Goal: Information Seeking & Learning: Learn about a topic

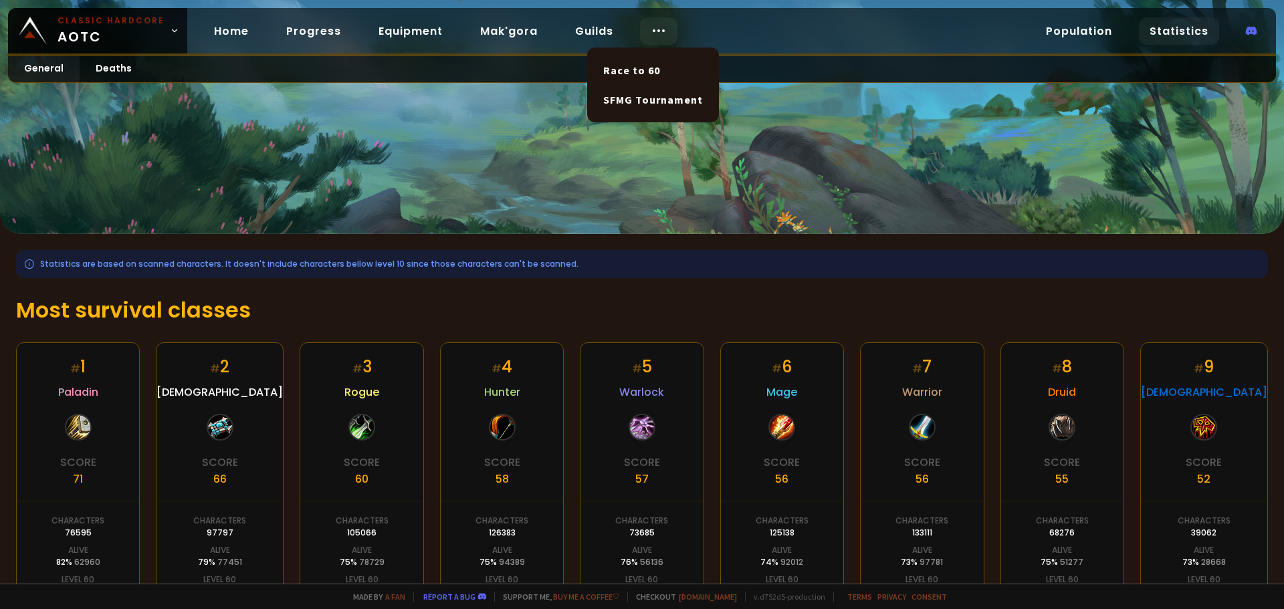
click at [659, 33] on icon at bounding box center [659, 31] width 16 height 16
click at [656, 33] on icon at bounding box center [659, 31] width 16 height 16
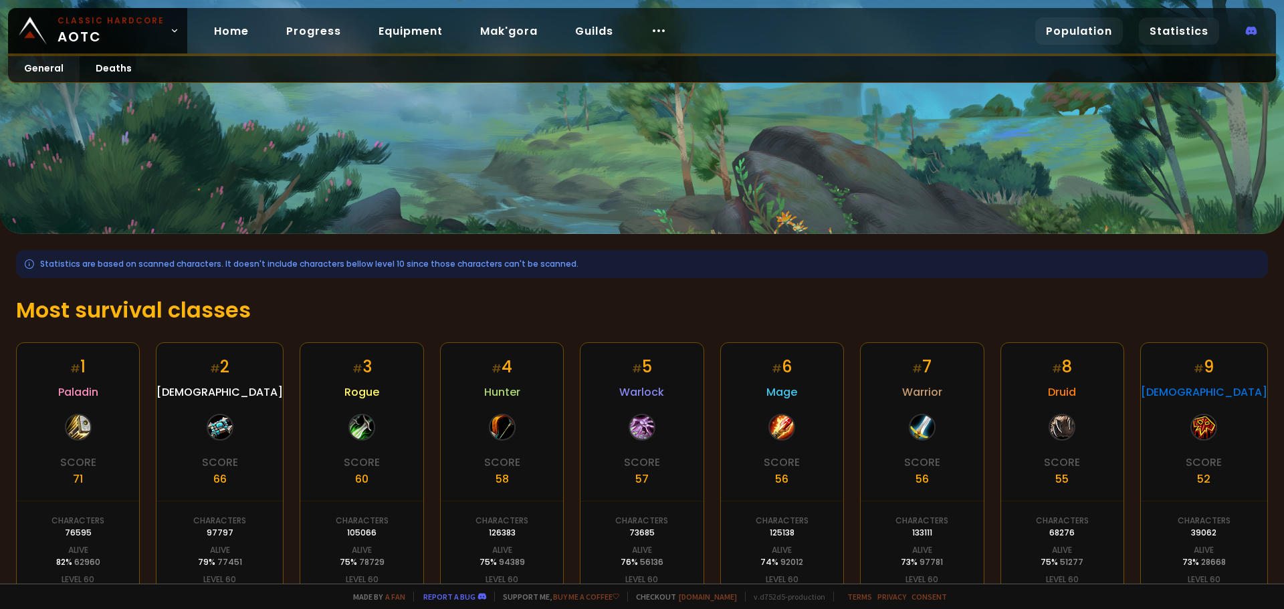
click at [1078, 29] on link "Population" at bounding box center [1079, 30] width 88 height 27
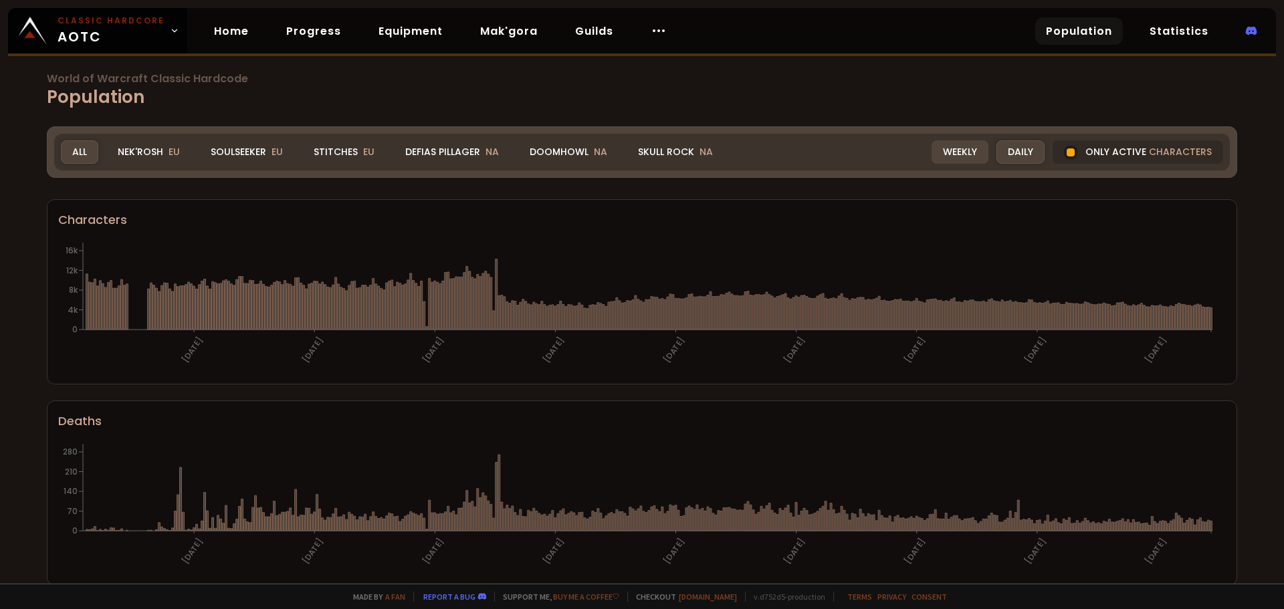
drag, startPoint x: 952, startPoint y: 158, endPoint x: 960, endPoint y: 158, distance: 8.1
click at [952, 158] on div "Weekly" at bounding box center [960, 151] width 57 height 23
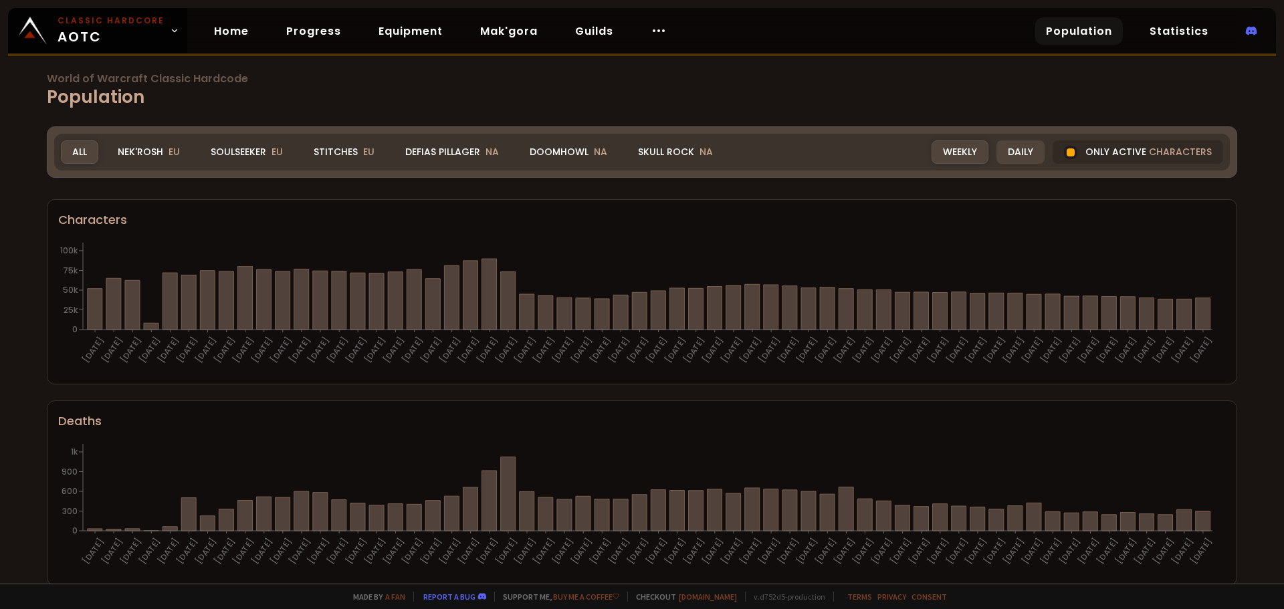
click at [1011, 155] on div "Daily" at bounding box center [1020, 151] width 48 height 23
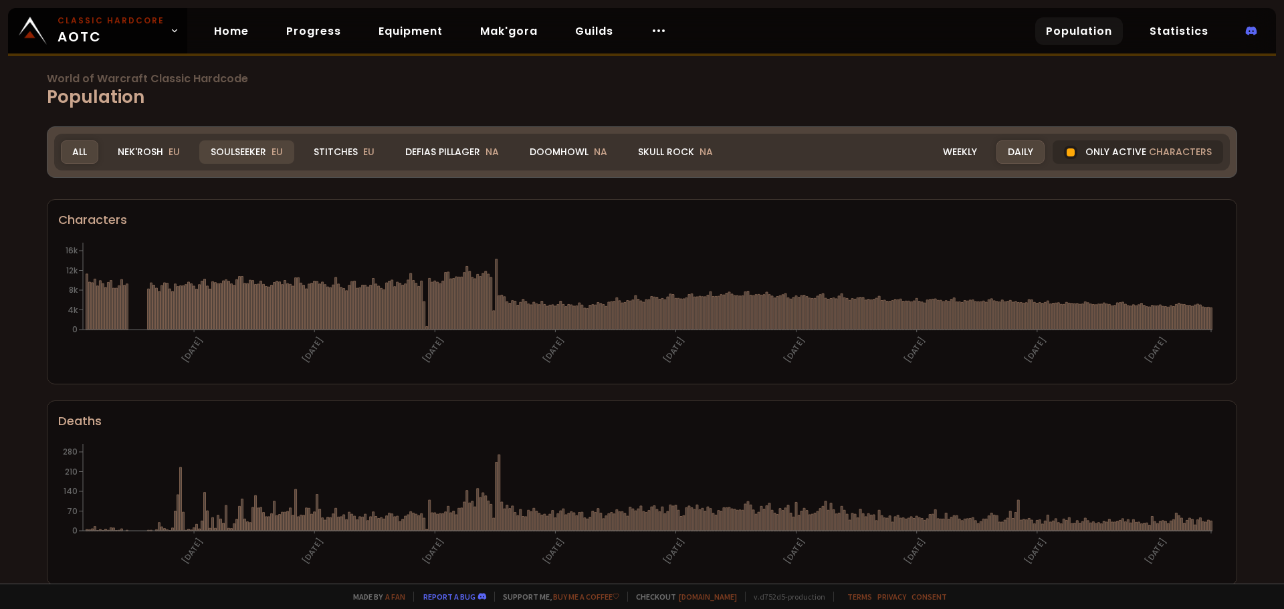
click at [246, 152] on div "Soulseeker EU" at bounding box center [246, 151] width 95 height 23
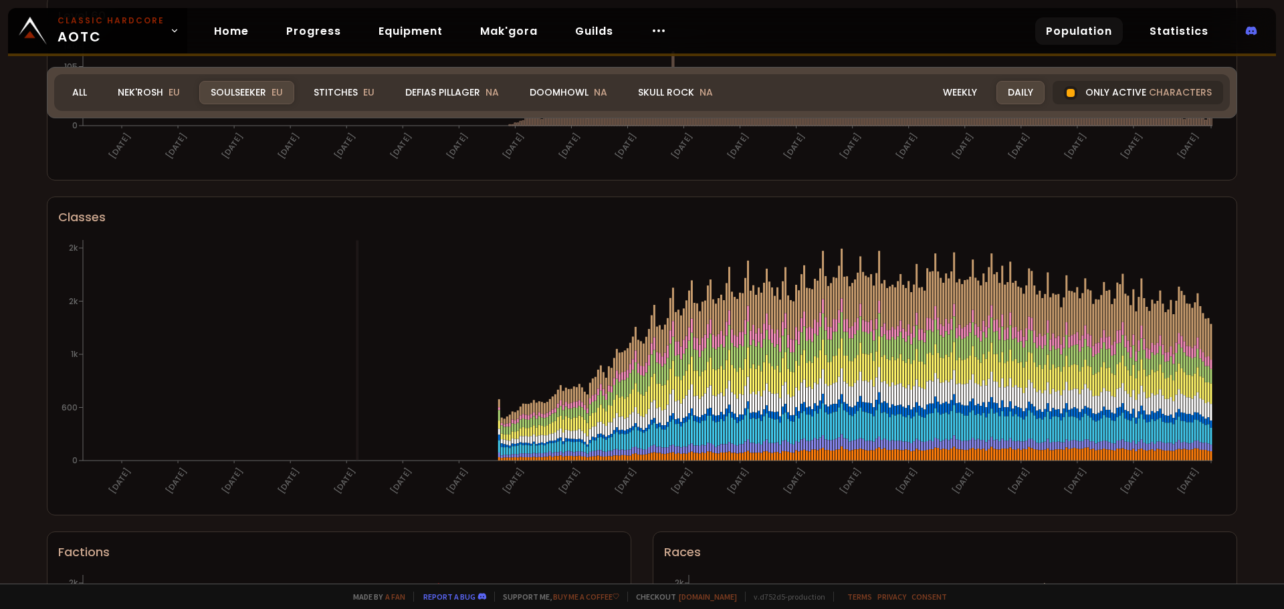
scroll to position [554, 0]
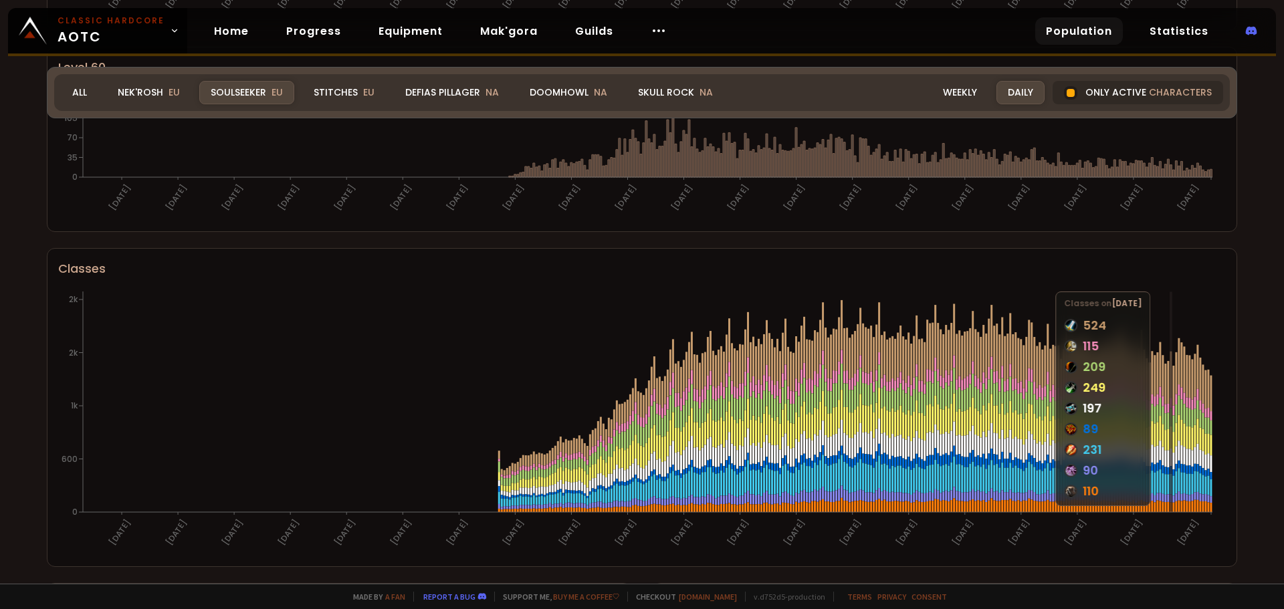
click at [1171, 471] on icon at bounding box center [1171, 470] width 2 height 8
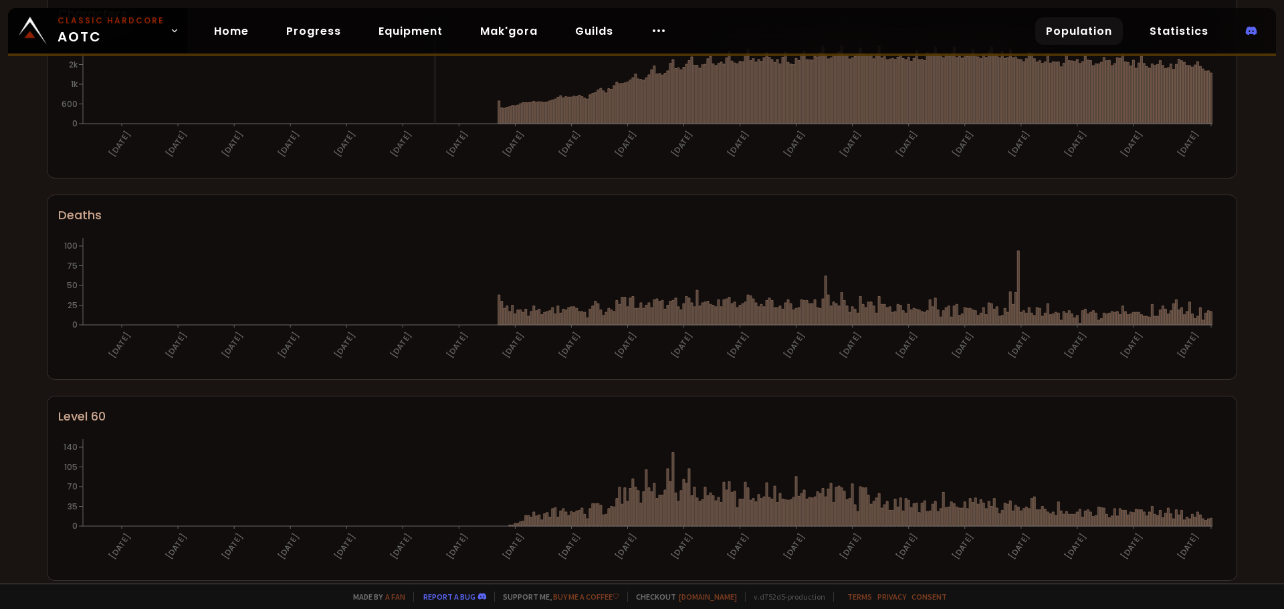
scroll to position [0, 0]
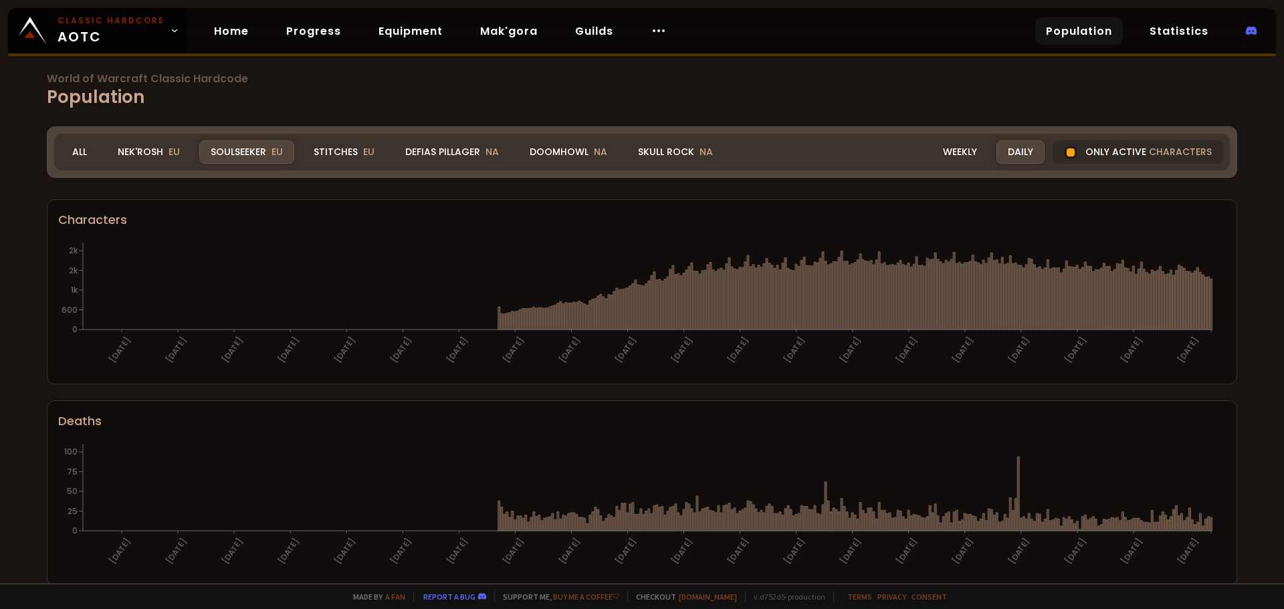
drag, startPoint x: 958, startPoint y: 147, endPoint x: 954, endPoint y: 208, distance: 61.0
click at [958, 148] on div "Weekly" at bounding box center [960, 151] width 57 height 23
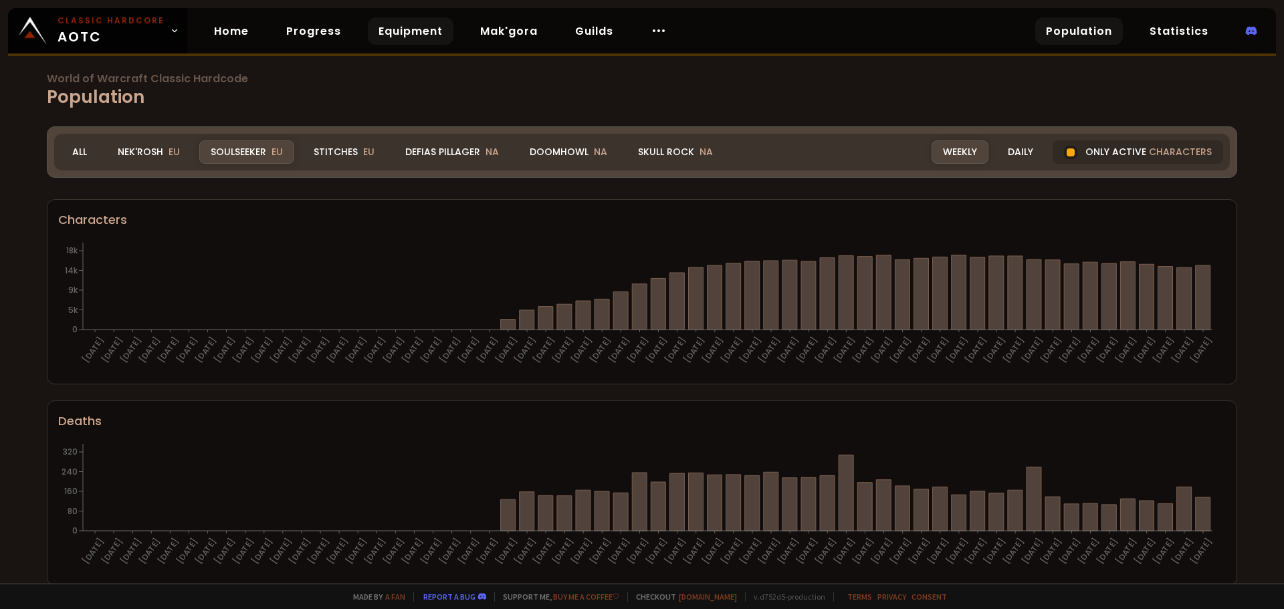
click at [422, 35] on link "Equipment" at bounding box center [411, 30] width 86 height 27
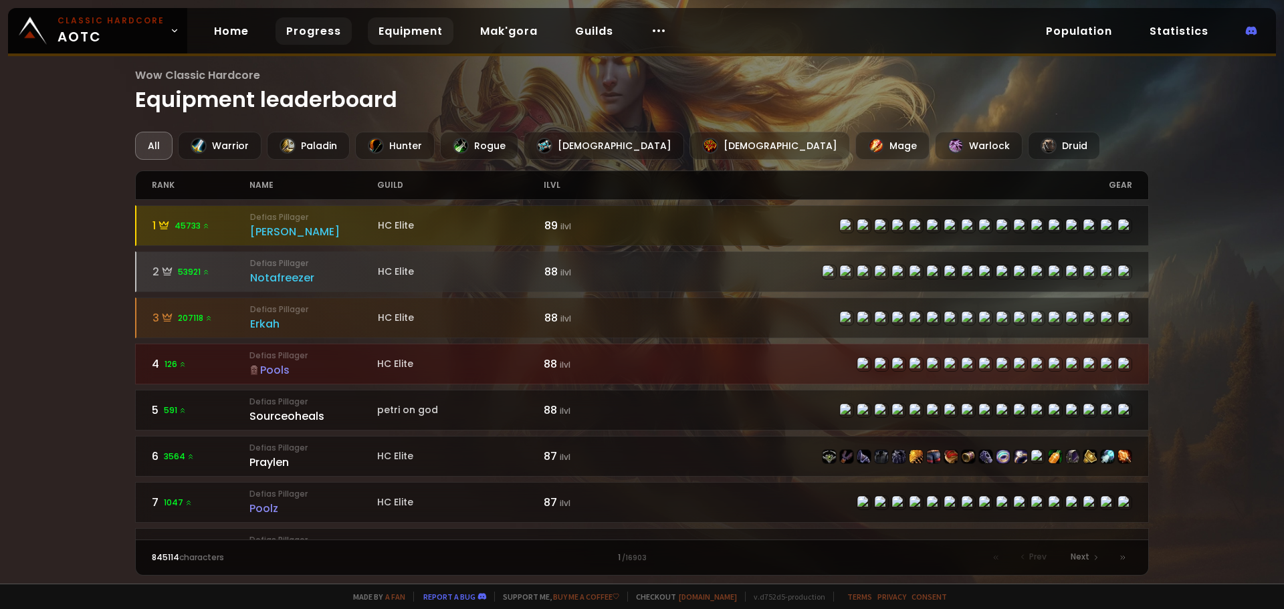
click at [304, 36] on link "Progress" at bounding box center [314, 30] width 76 height 27
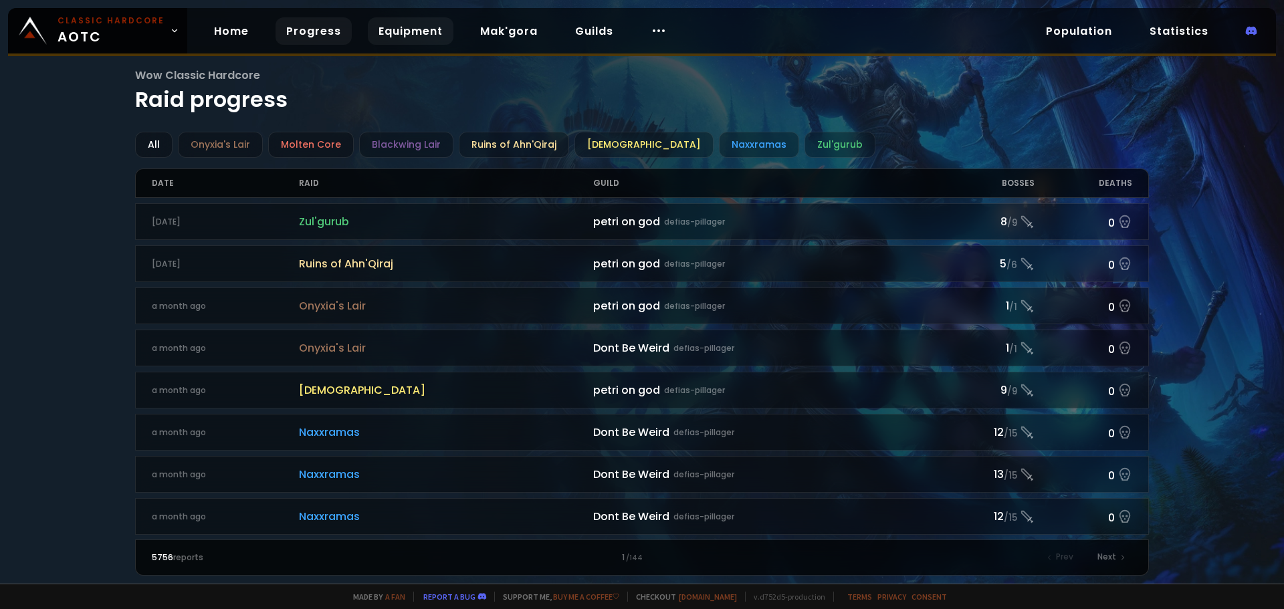
click at [399, 30] on link "Equipment" at bounding box center [411, 30] width 86 height 27
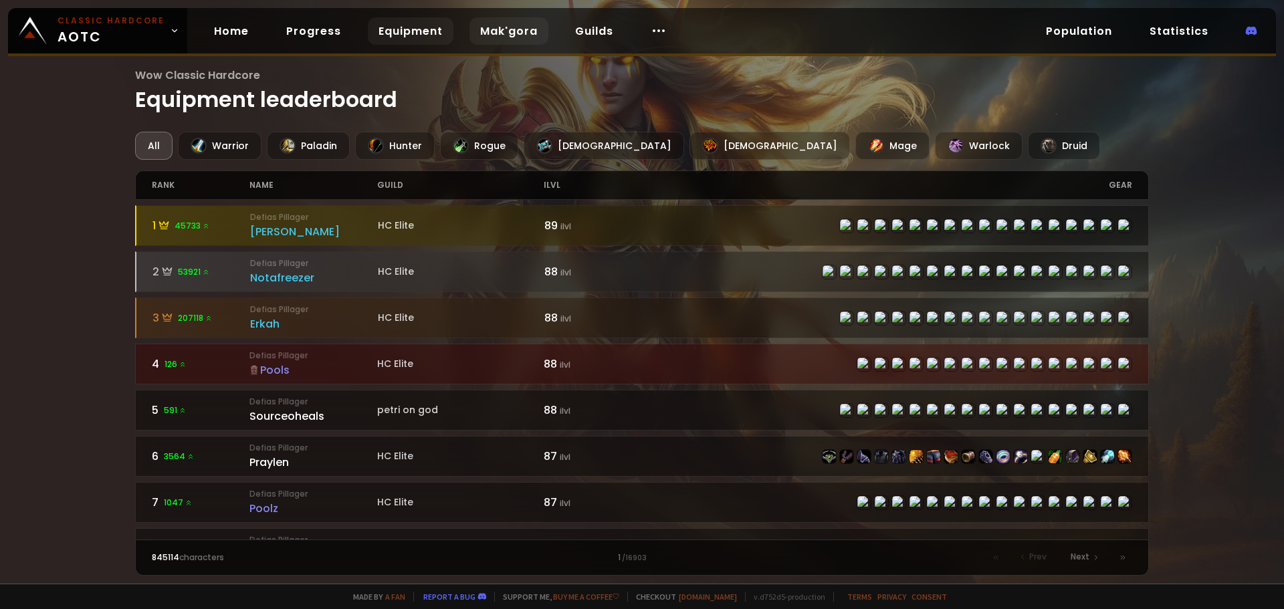
click at [496, 33] on link "Mak'gora" at bounding box center [508, 30] width 79 height 27
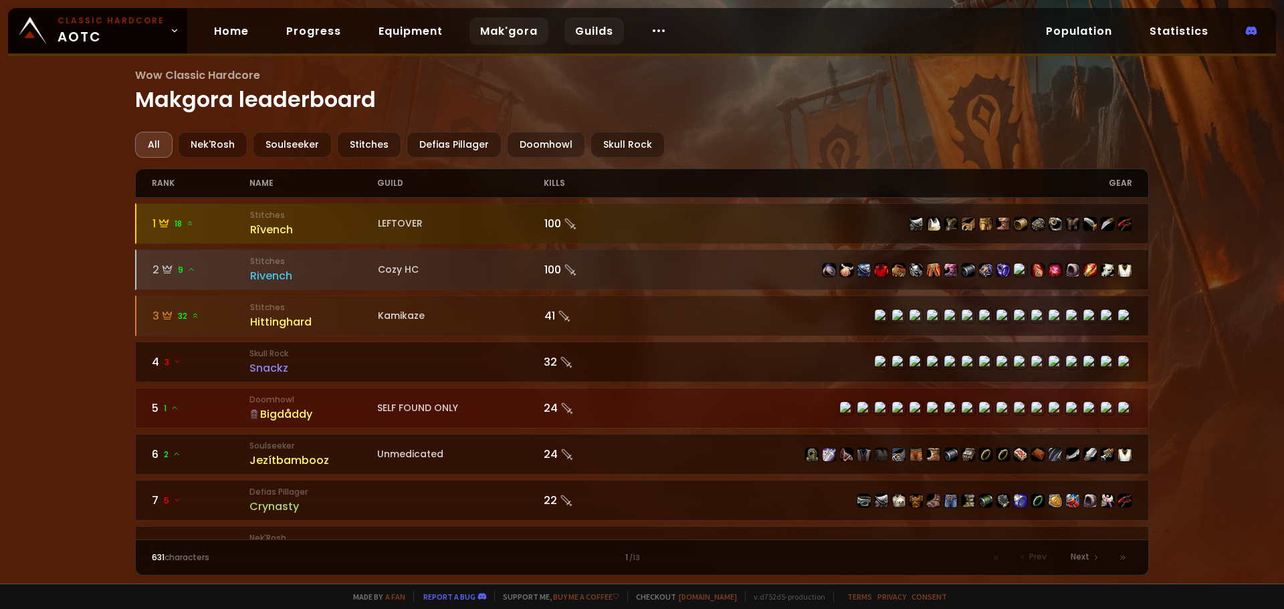
click at [582, 31] on link "Guilds" at bounding box center [594, 30] width 60 height 27
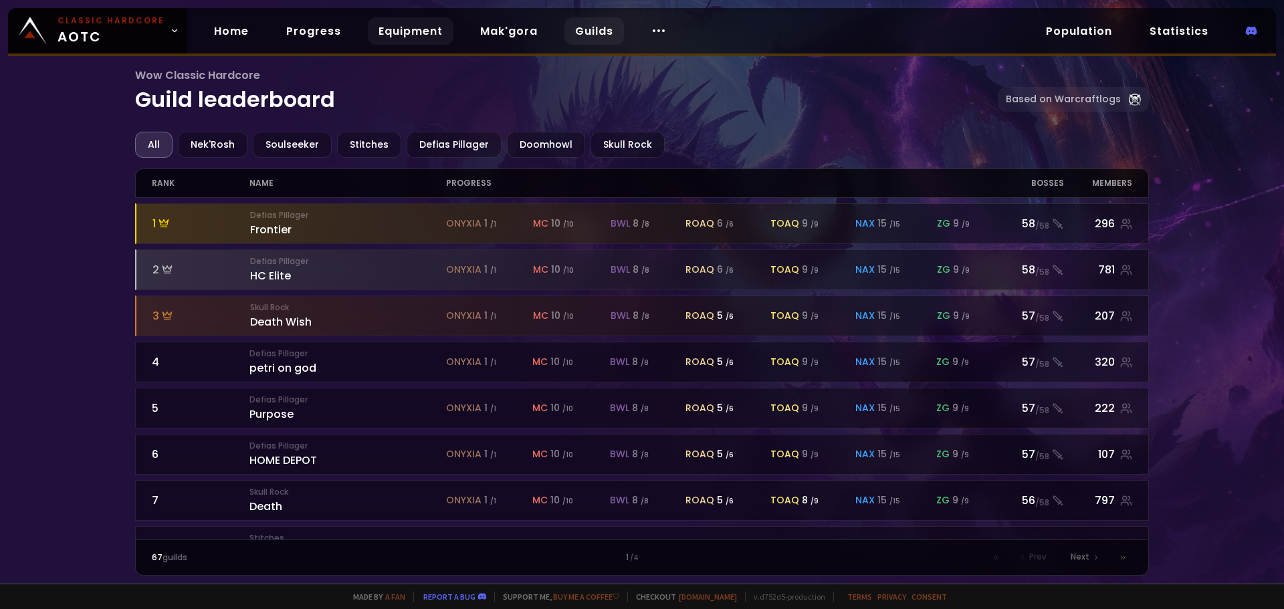
click at [399, 30] on link "Equipment" at bounding box center [411, 30] width 86 height 27
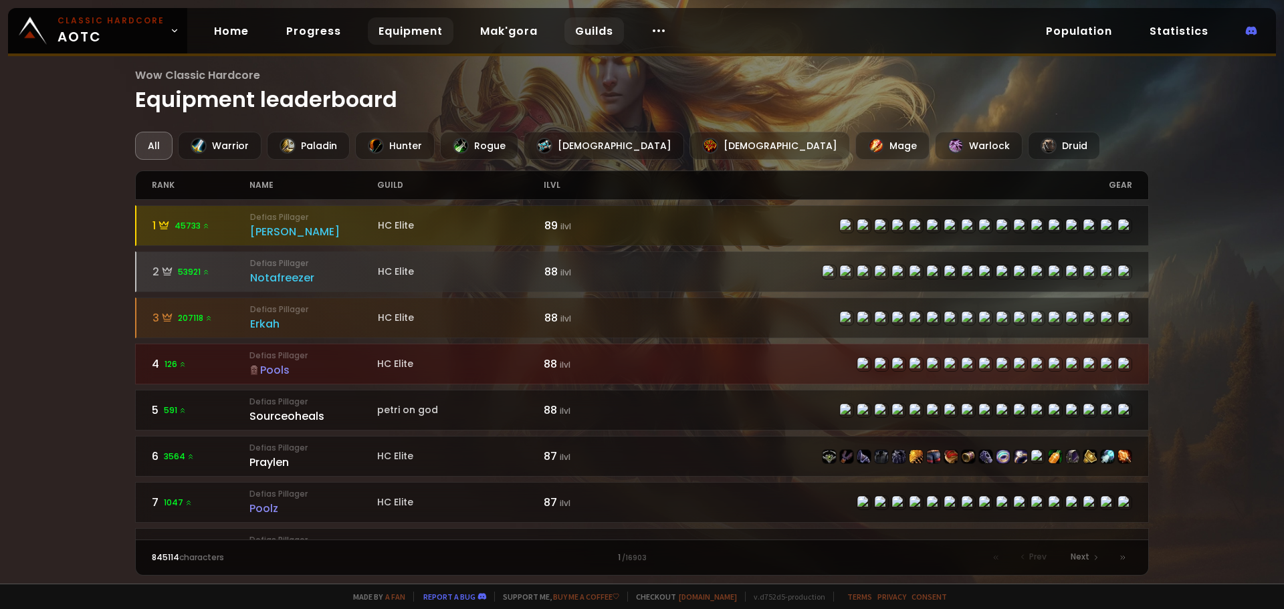
click at [566, 36] on link "Guilds" at bounding box center [594, 30] width 60 height 27
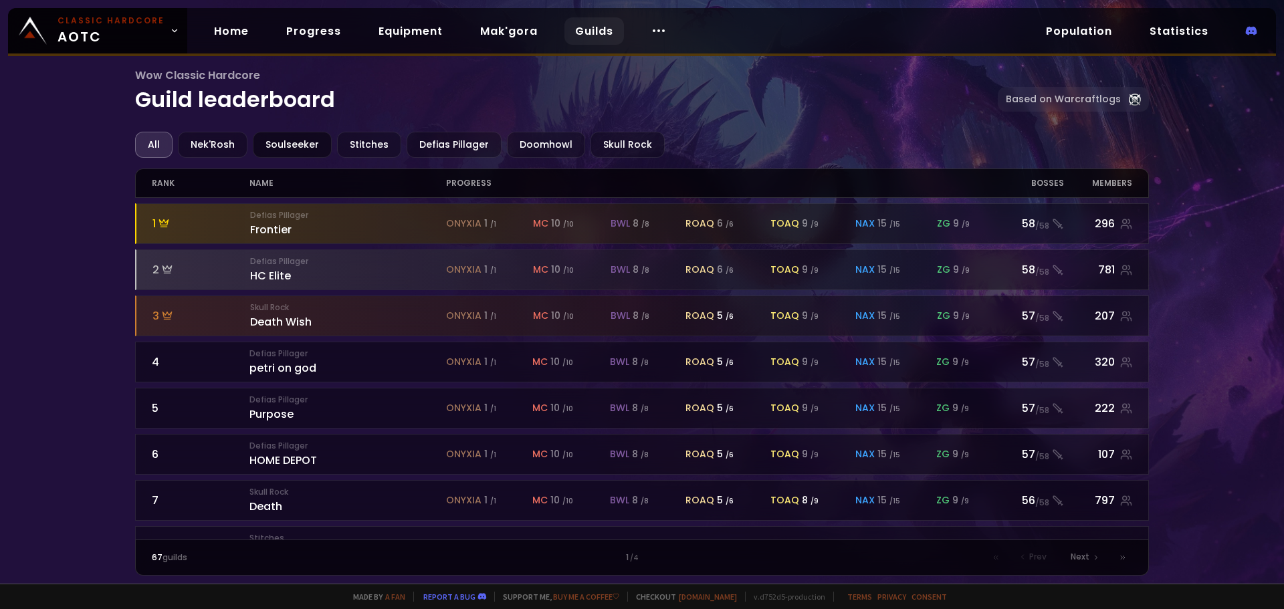
click at [298, 146] on div "Soulseeker" at bounding box center [292, 145] width 79 height 26
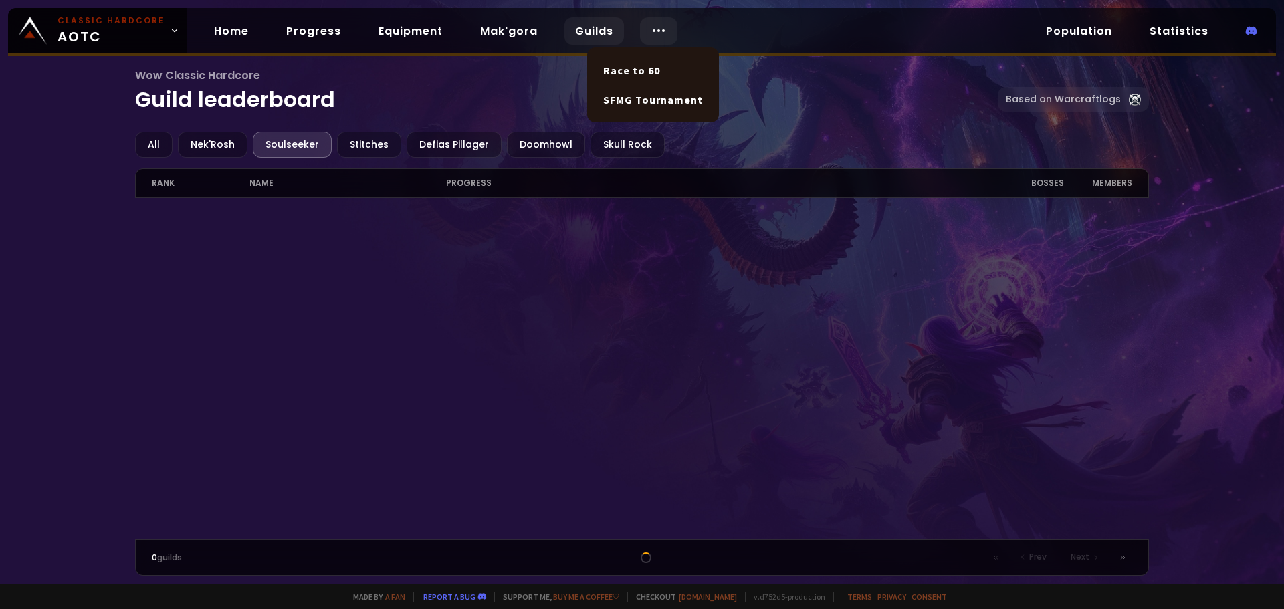
click at [659, 34] on div at bounding box center [658, 30] width 37 height 27
click at [652, 73] on link "Race to 60" at bounding box center [653, 70] width 116 height 29
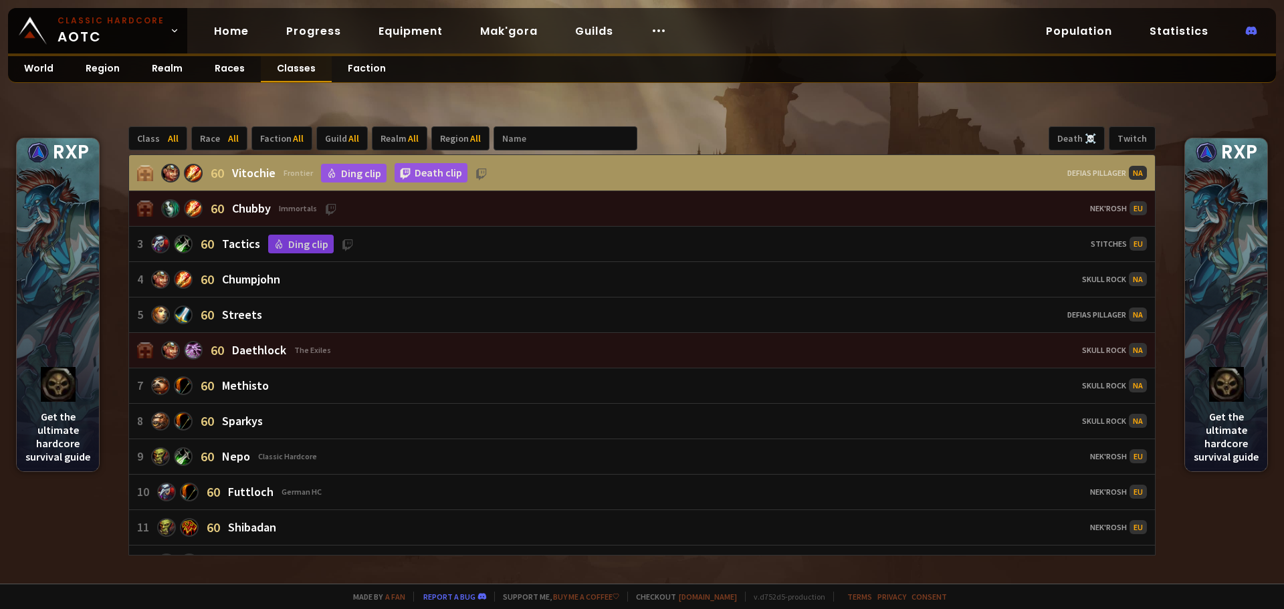
click at [284, 76] on link "Classes" at bounding box center [296, 69] width 71 height 26
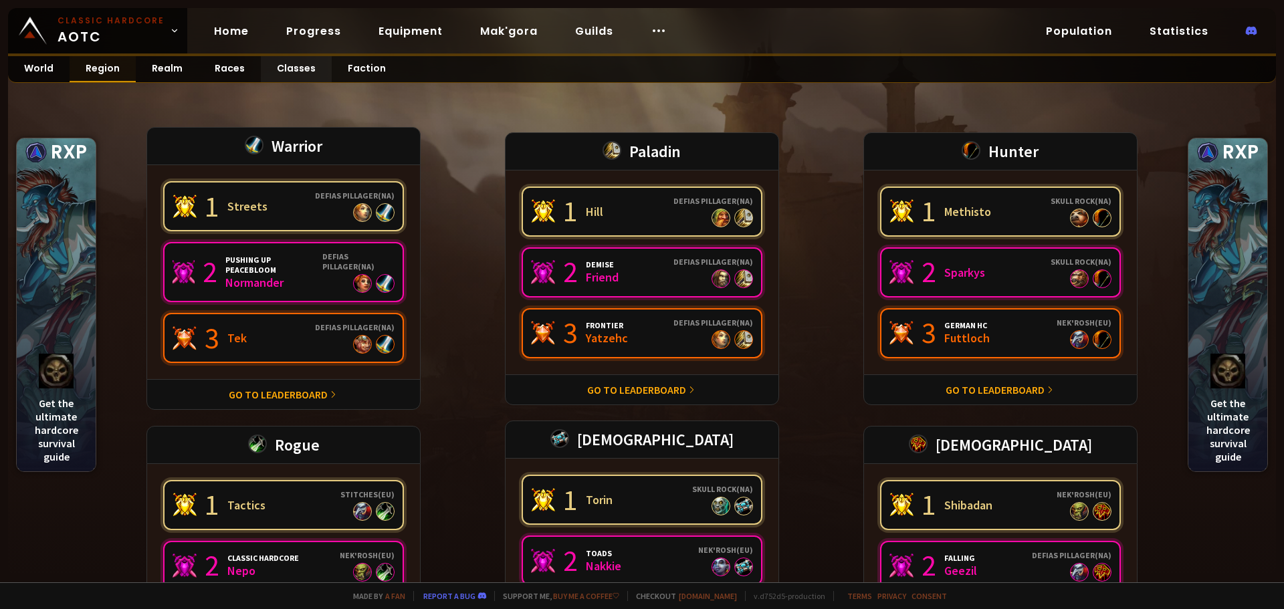
click at [100, 76] on link "Region" at bounding box center [103, 69] width 66 height 26
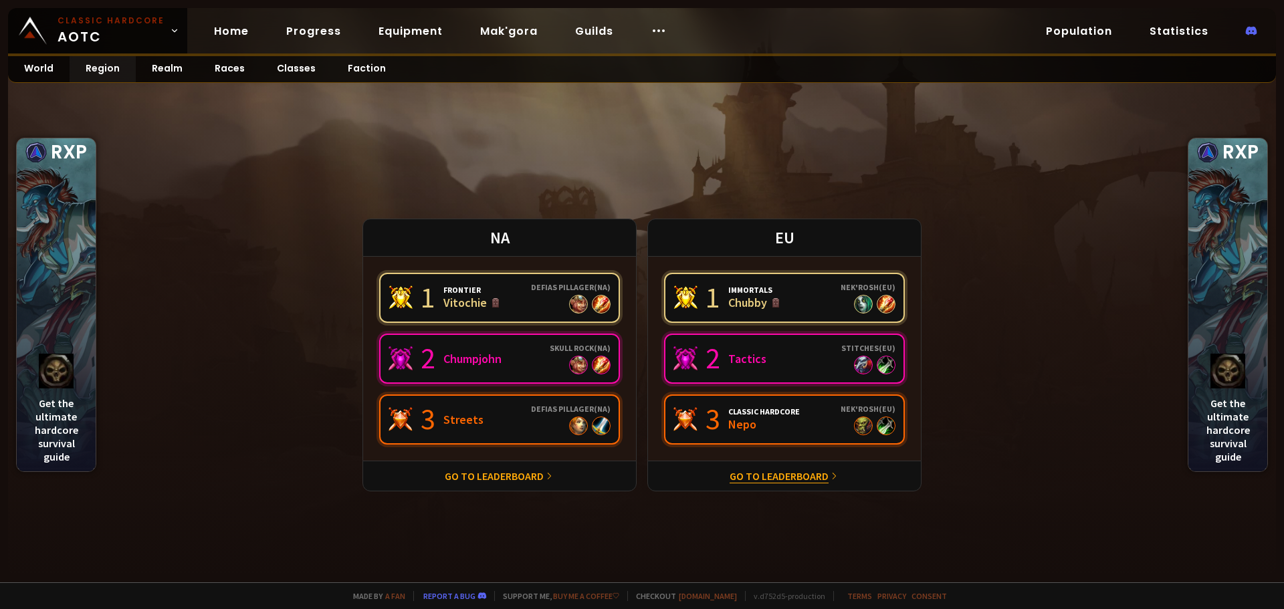
click at [801, 477] on link "Go to leaderboard" at bounding box center [779, 475] width 99 height 13
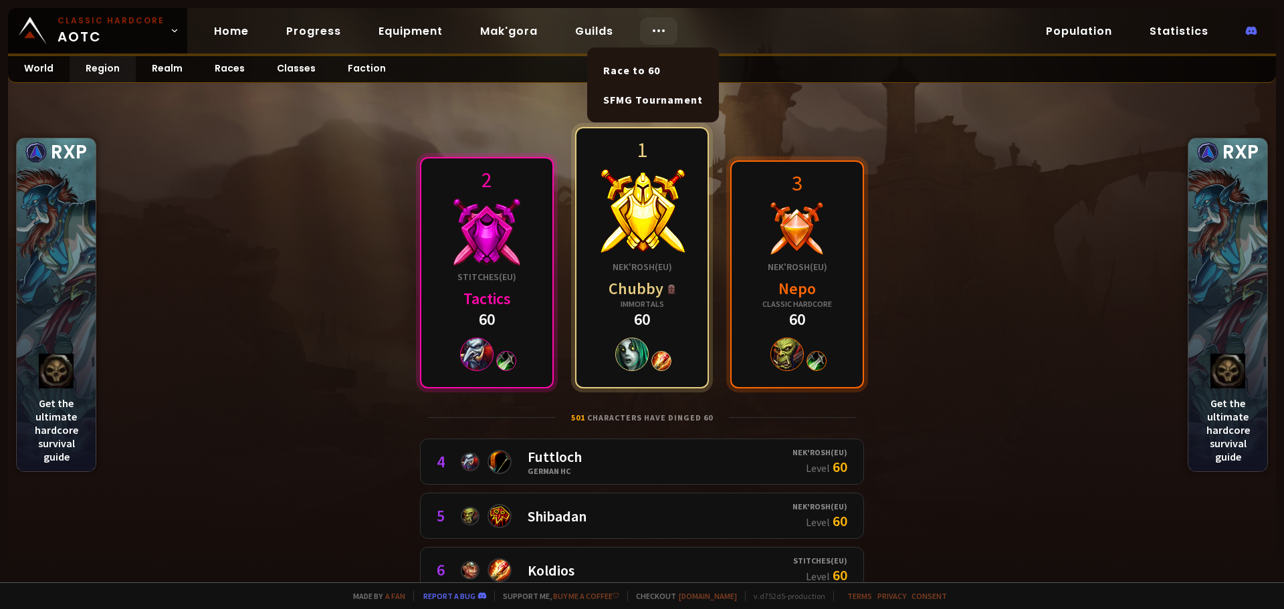
click at [661, 35] on div at bounding box center [658, 30] width 37 height 27
click at [665, 104] on link "SFMG Tournament" at bounding box center [653, 99] width 116 height 29
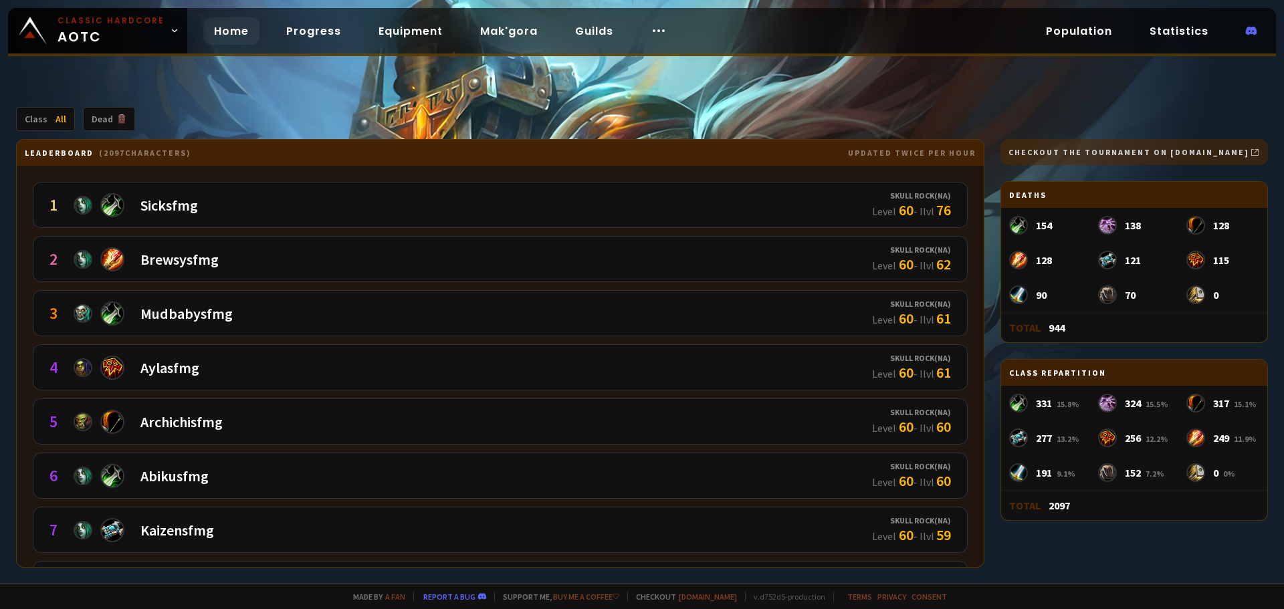
click at [227, 29] on link "Home" at bounding box center [231, 30] width 56 height 27
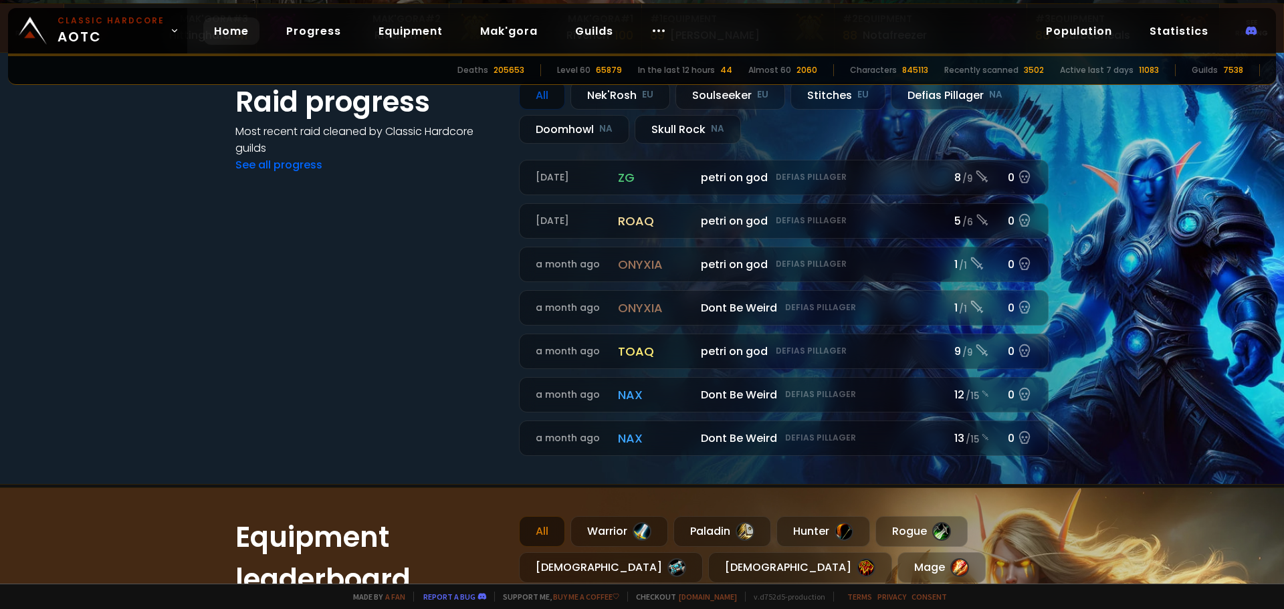
scroll to position [334, 0]
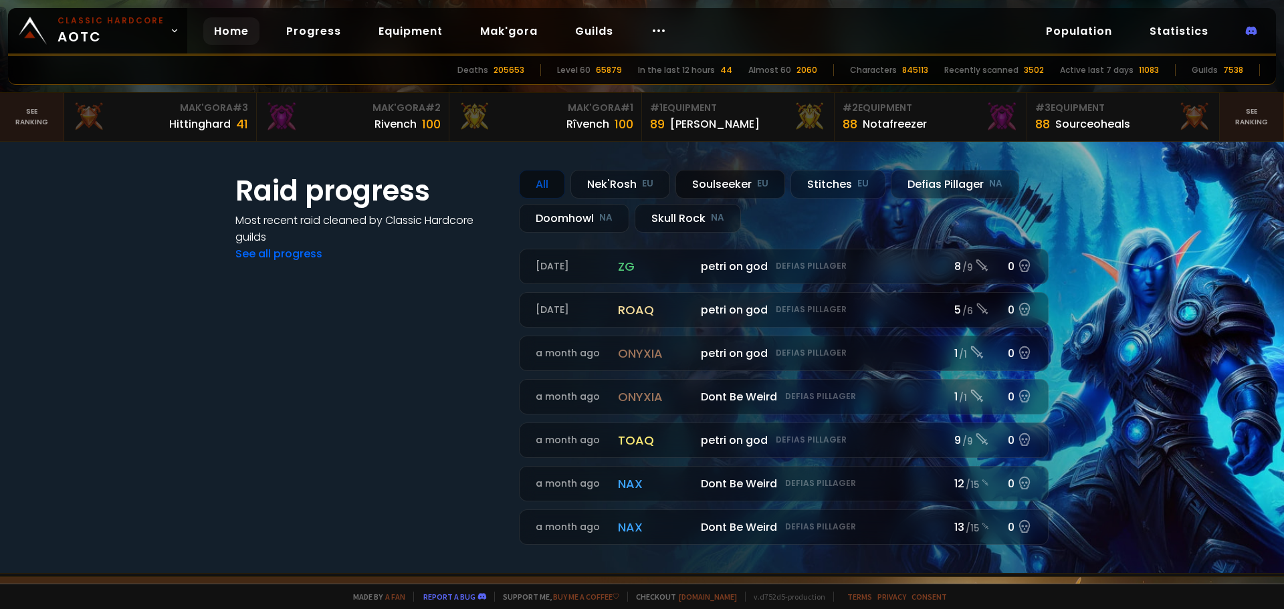
click at [712, 181] on div "Soulseeker EU" at bounding box center [730, 184] width 110 height 29
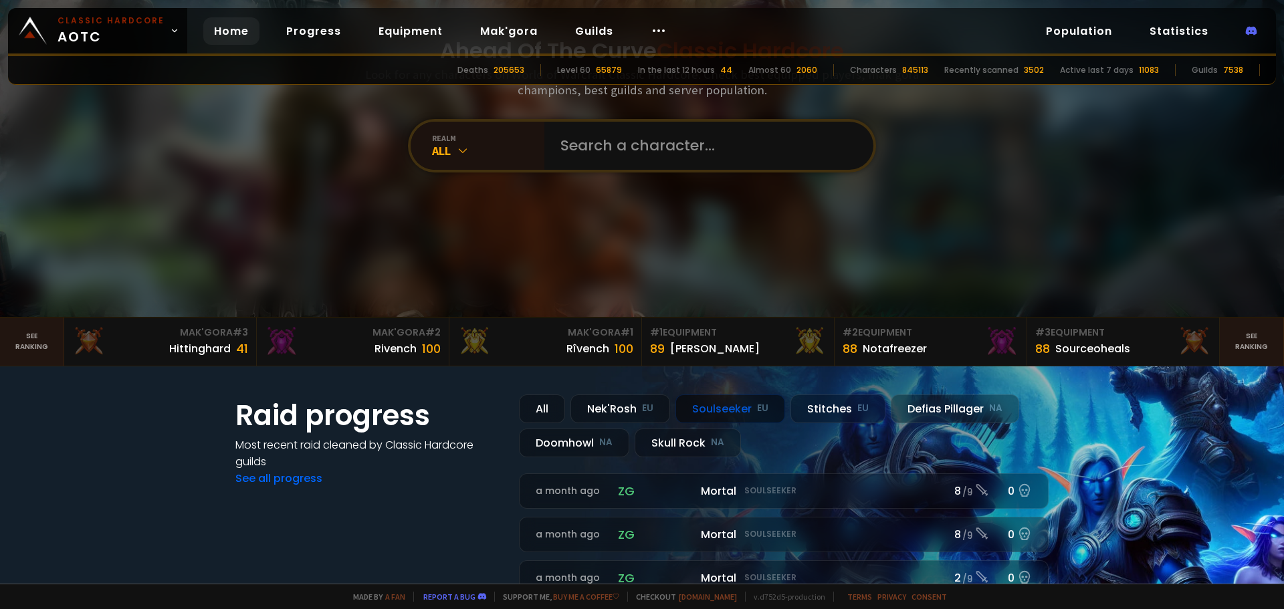
scroll to position [0, 0]
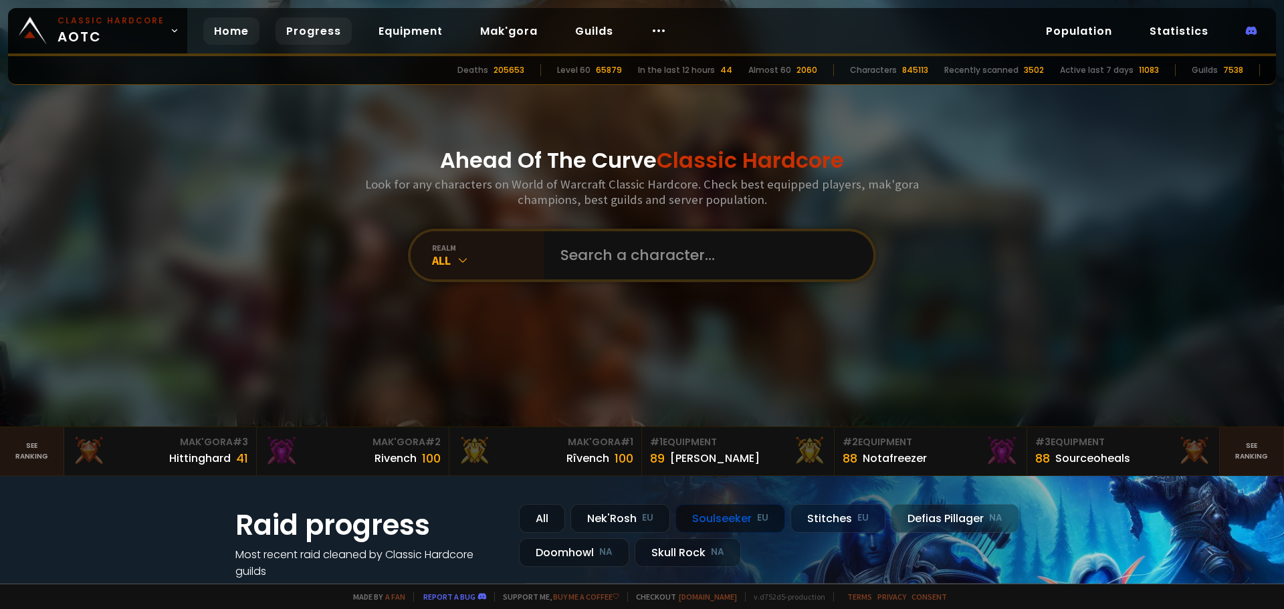
click at [306, 37] on link "Progress" at bounding box center [314, 30] width 76 height 27
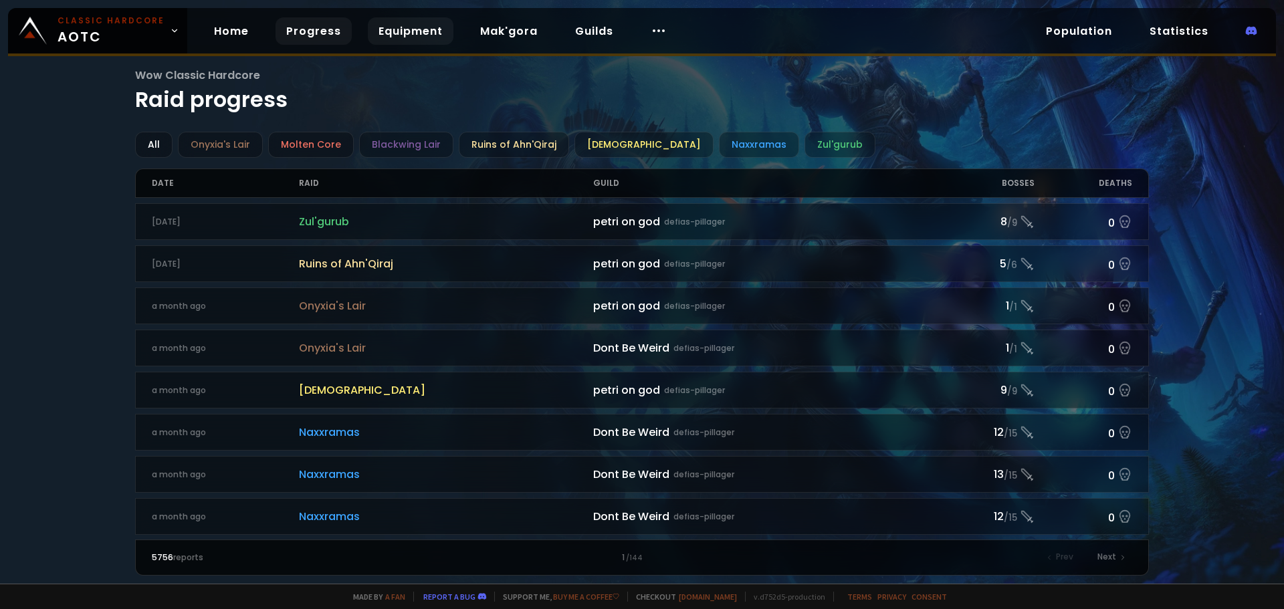
click at [401, 28] on link "Equipment" at bounding box center [411, 30] width 86 height 27
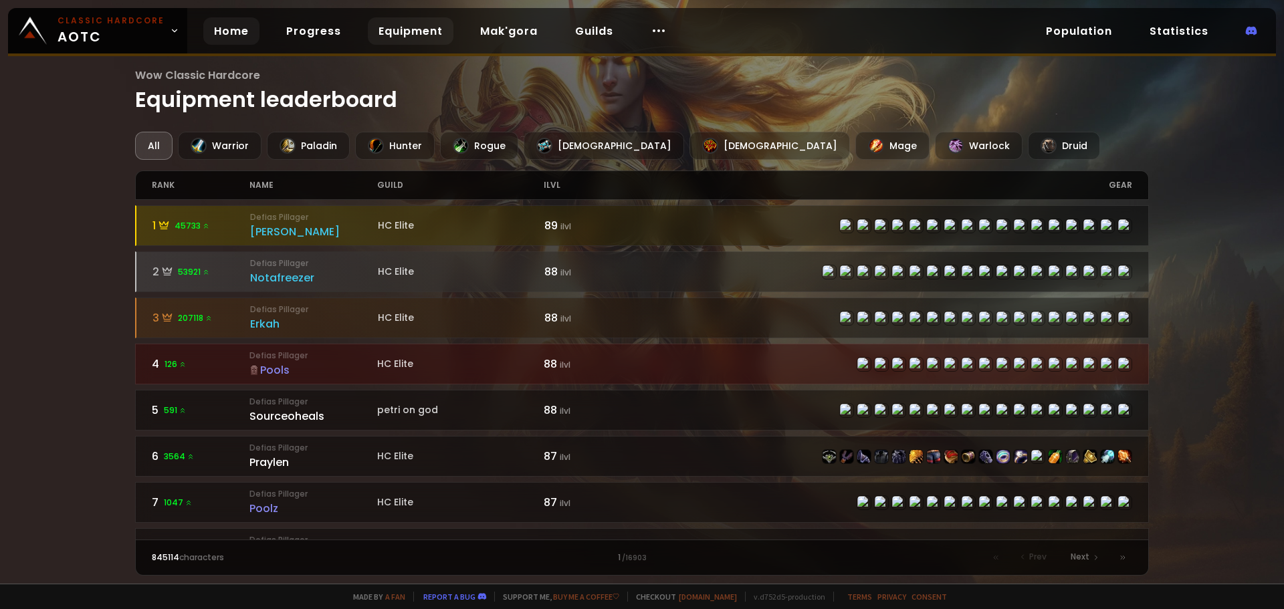
click at [231, 29] on link "Home" at bounding box center [231, 30] width 56 height 27
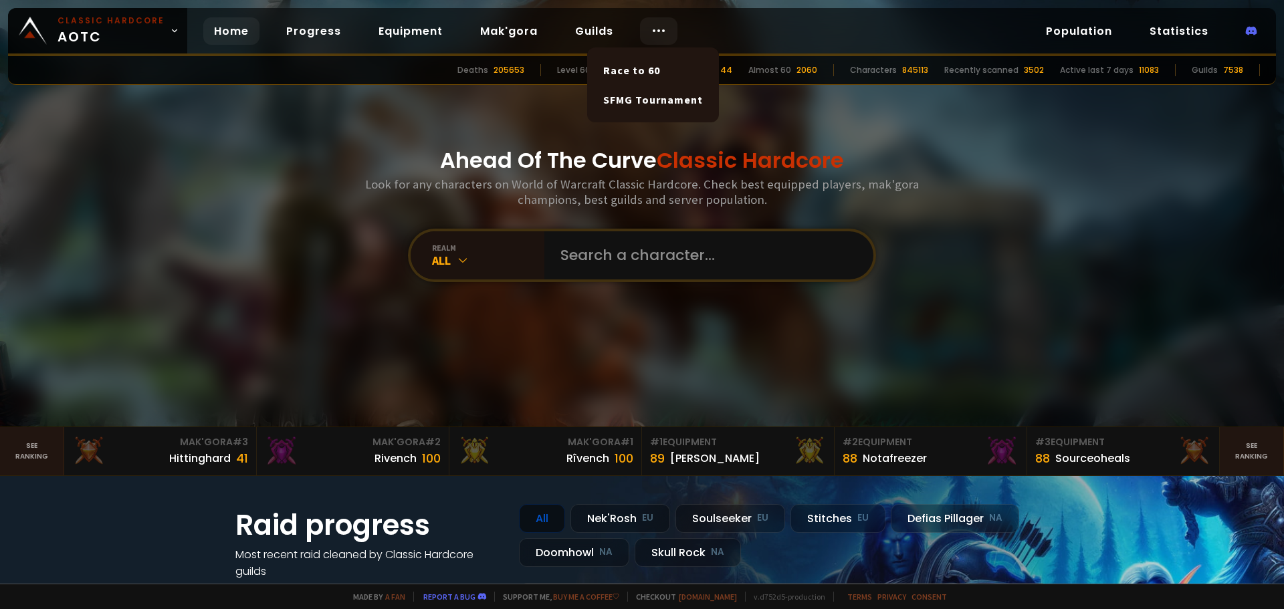
click at [651, 36] on icon at bounding box center [659, 31] width 16 height 16
click at [445, 259] on div "All" at bounding box center [488, 260] width 112 height 15
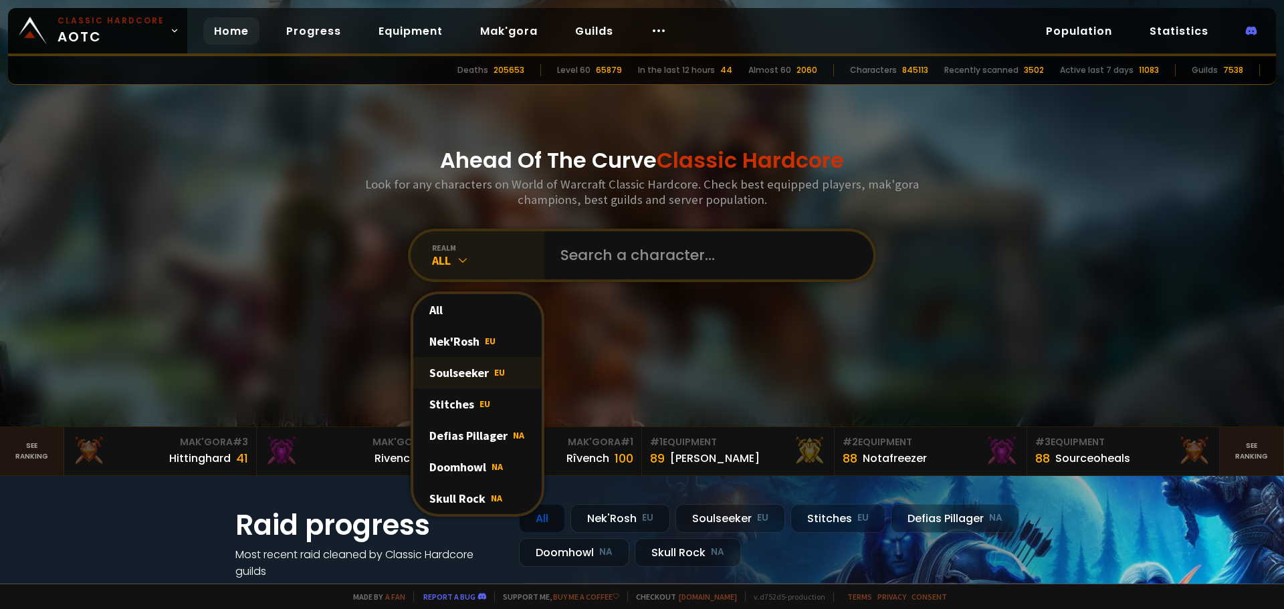
click at [471, 377] on div "Soulseeker EU" at bounding box center [477, 372] width 128 height 31
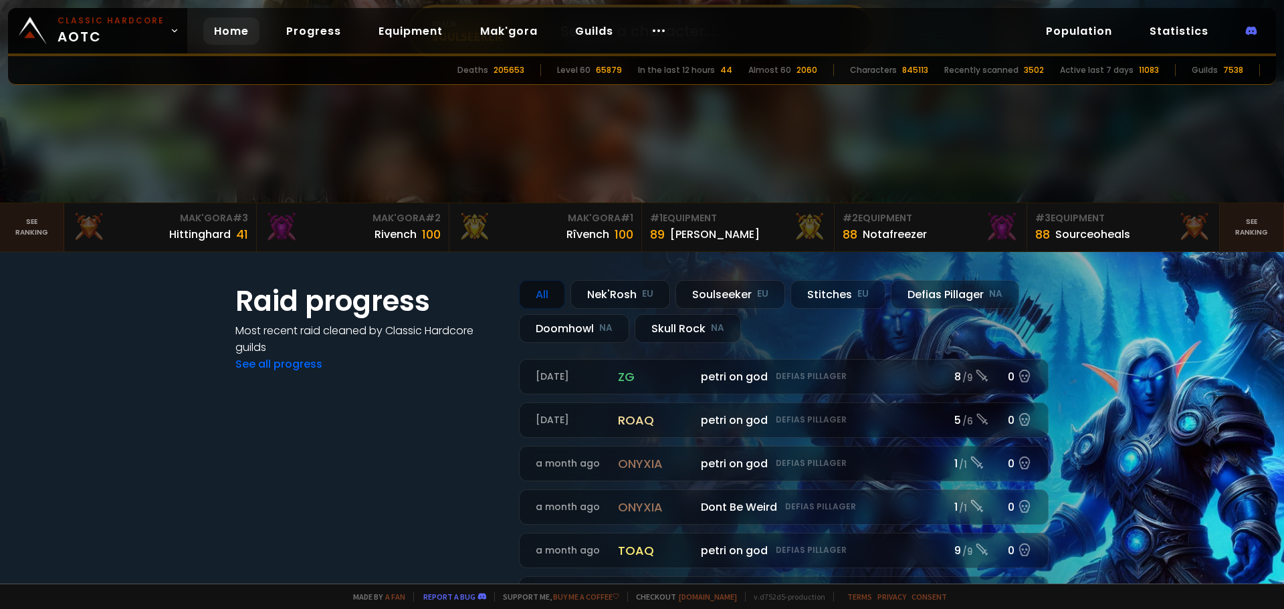
scroll to position [267, 0]
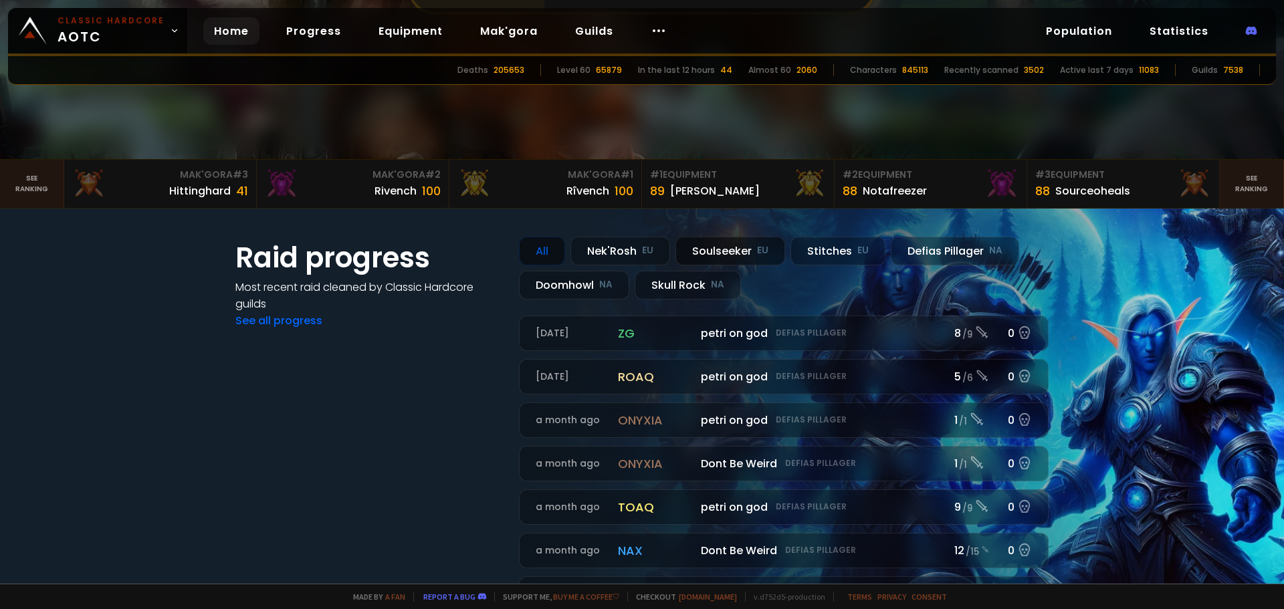
click at [748, 256] on div "Soulseeker EU" at bounding box center [730, 251] width 110 height 29
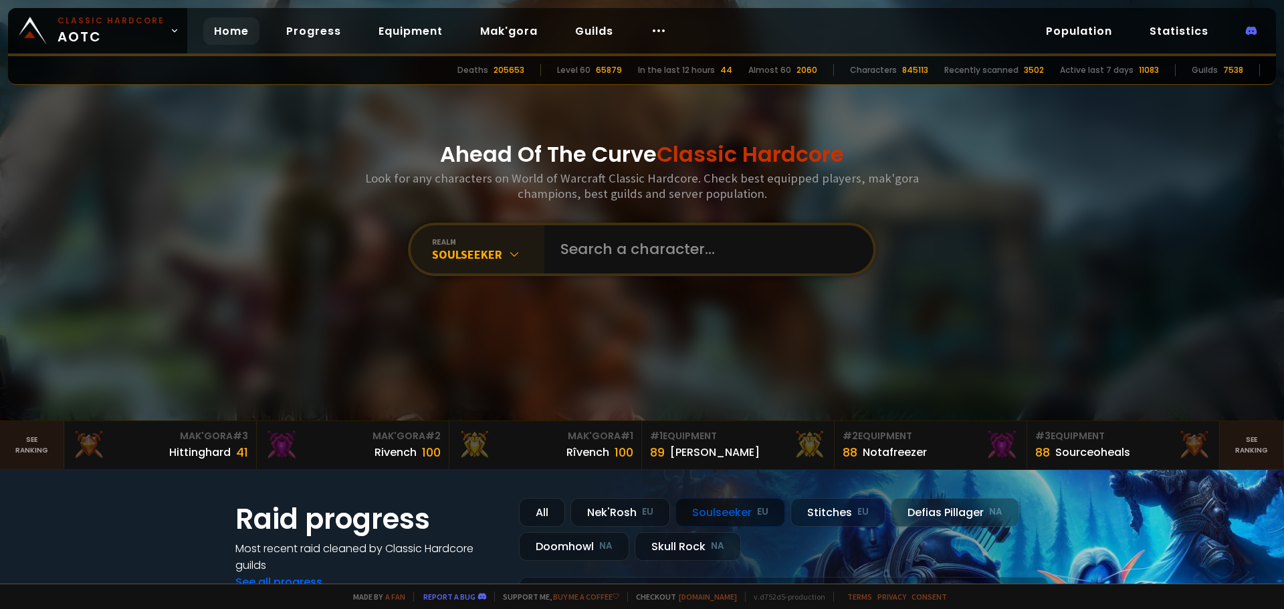
scroll to position [0, 0]
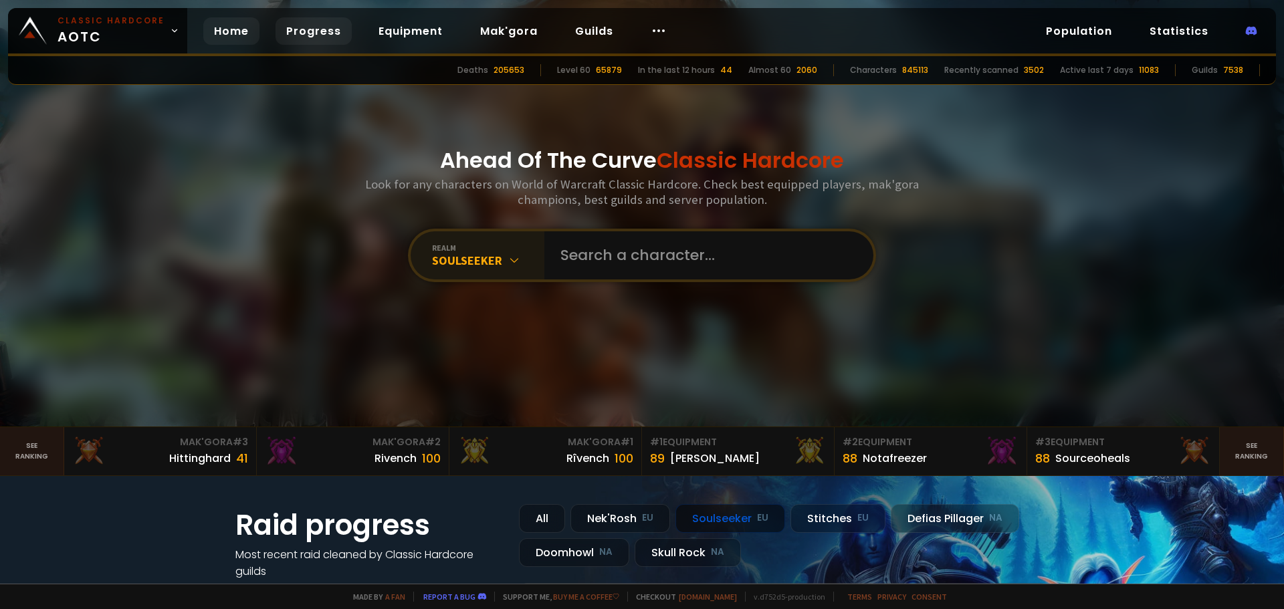
click at [286, 35] on link "Progress" at bounding box center [314, 30] width 76 height 27
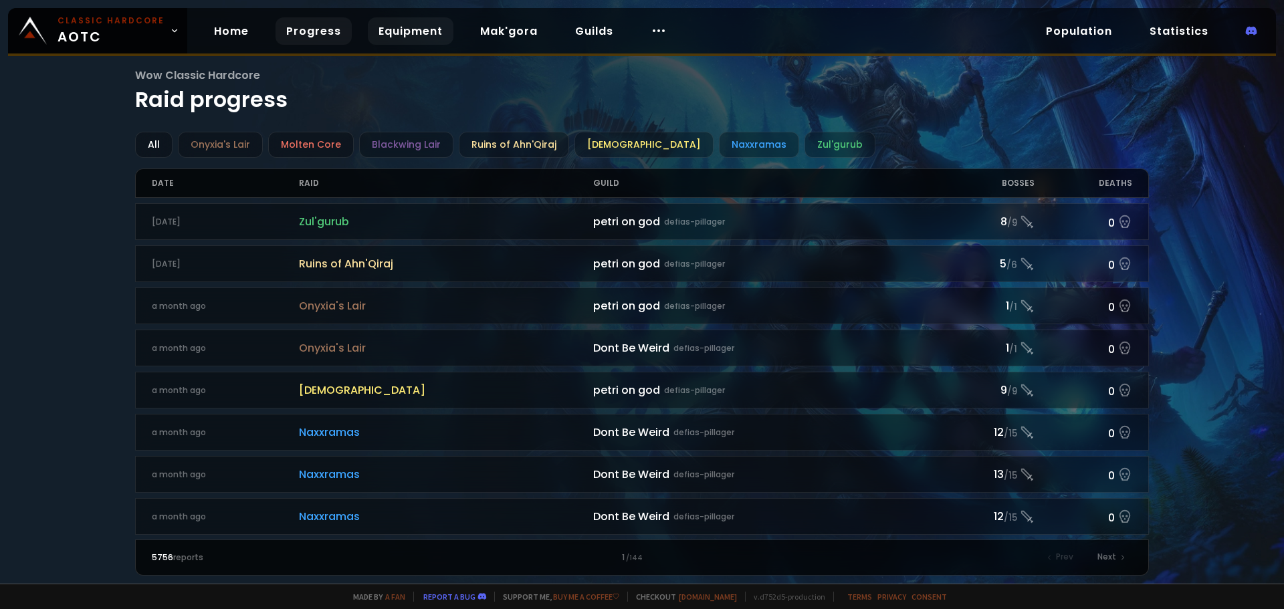
click at [415, 38] on link "Equipment" at bounding box center [411, 30] width 86 height 27
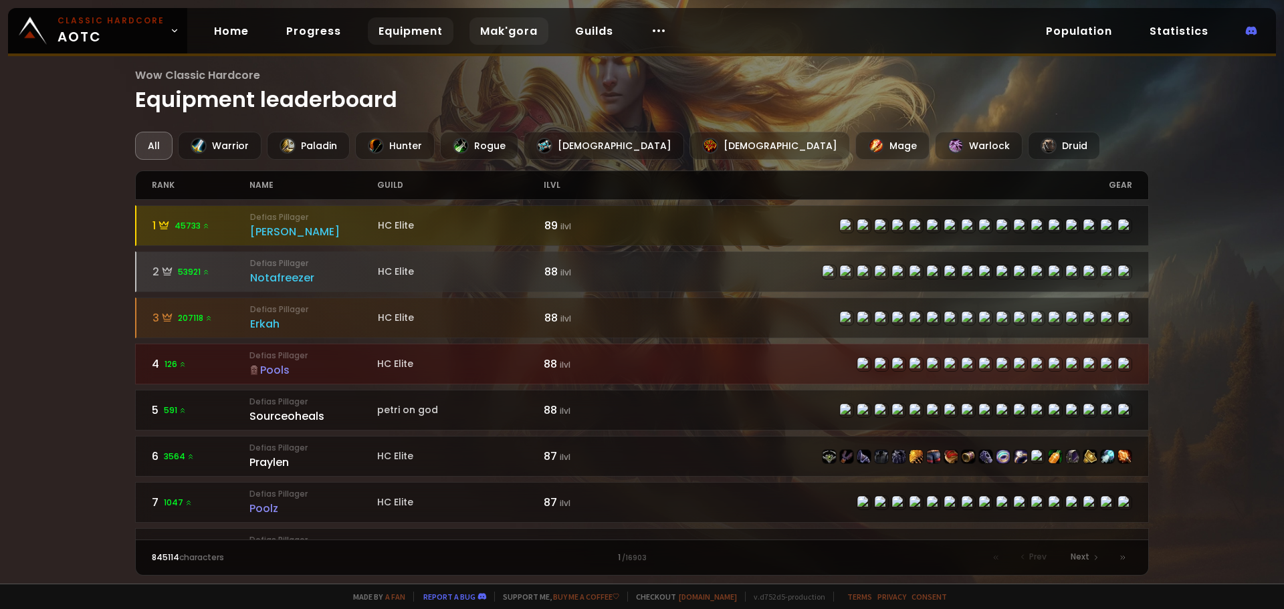
click at [495, 33] on link "Mak'gora" at bounding box center [508, 30] width 79 height 27
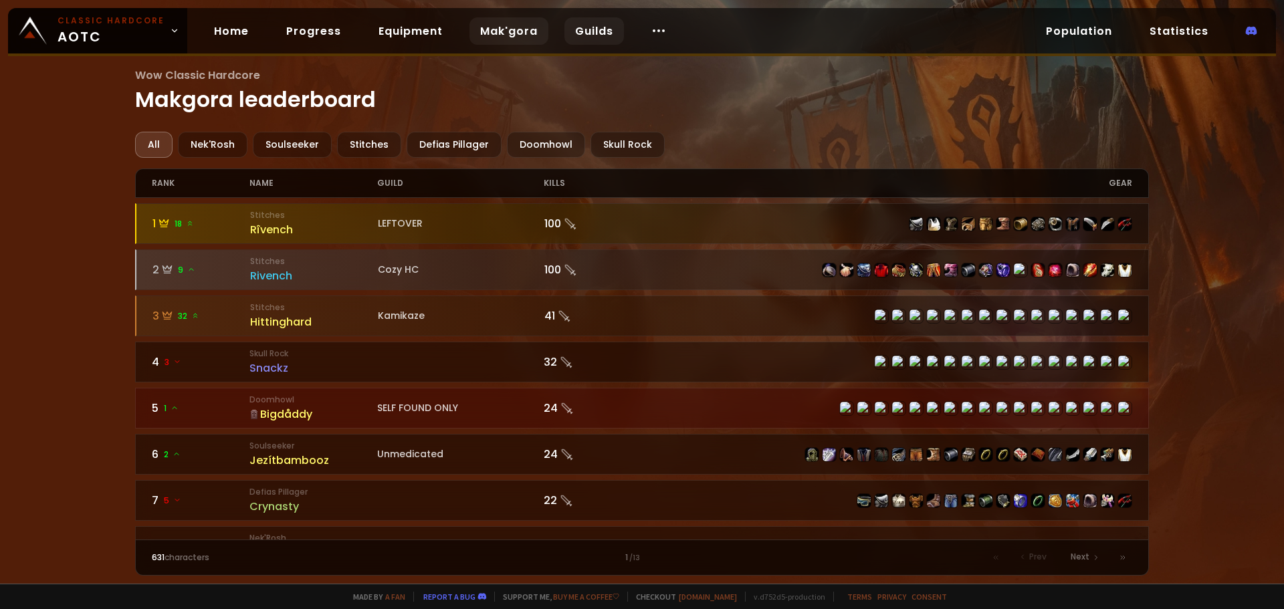
click at [583, 33] on link "Guilds" at bounding box center [594, 30] width 60 height 27
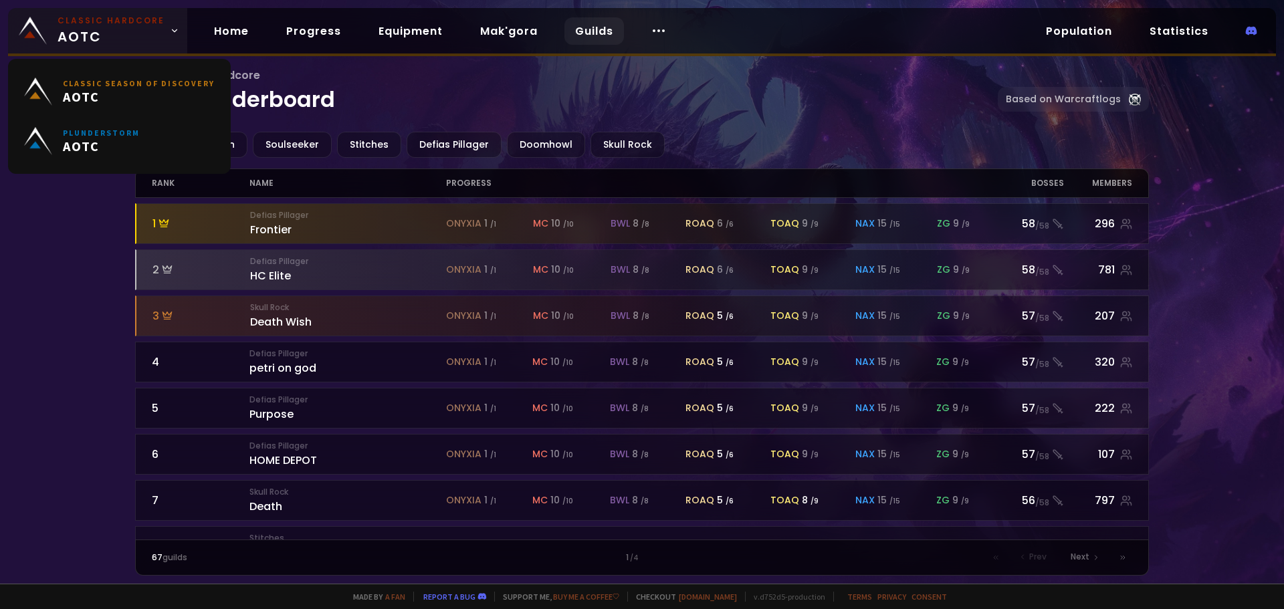
click at [152, 41] on span "Classic Hardcore AOTC" at bounding box center [111, 31] width 107 height 32
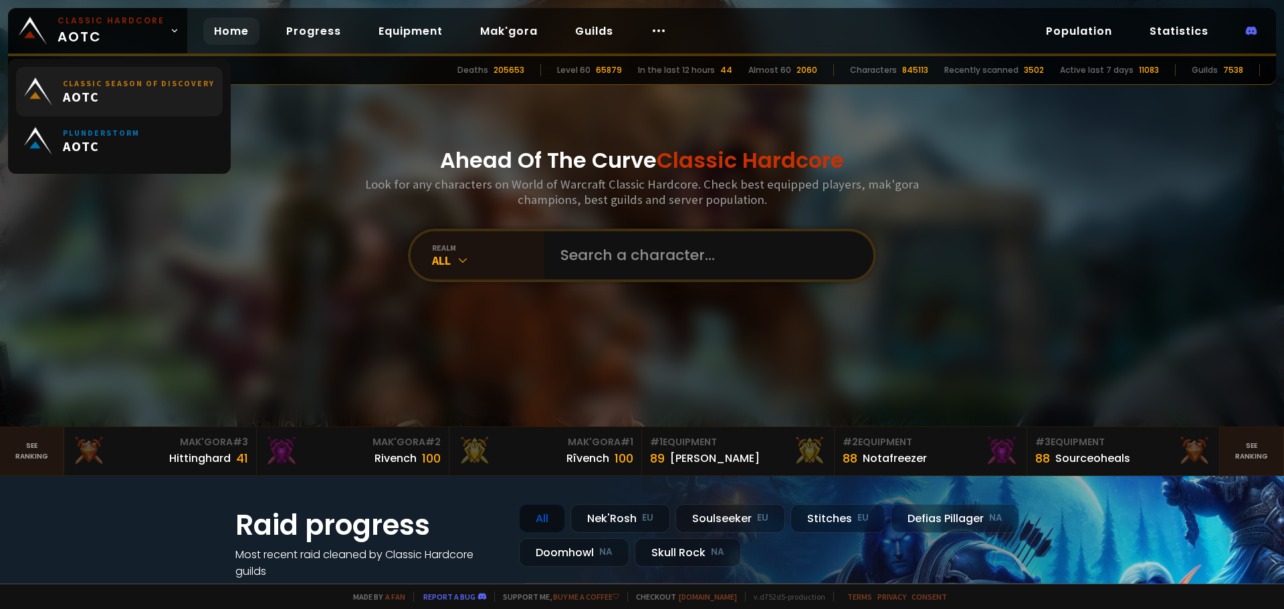
click at [118, 90] on span "AOTC" at bounding box center [139, 96] width 152 height 17
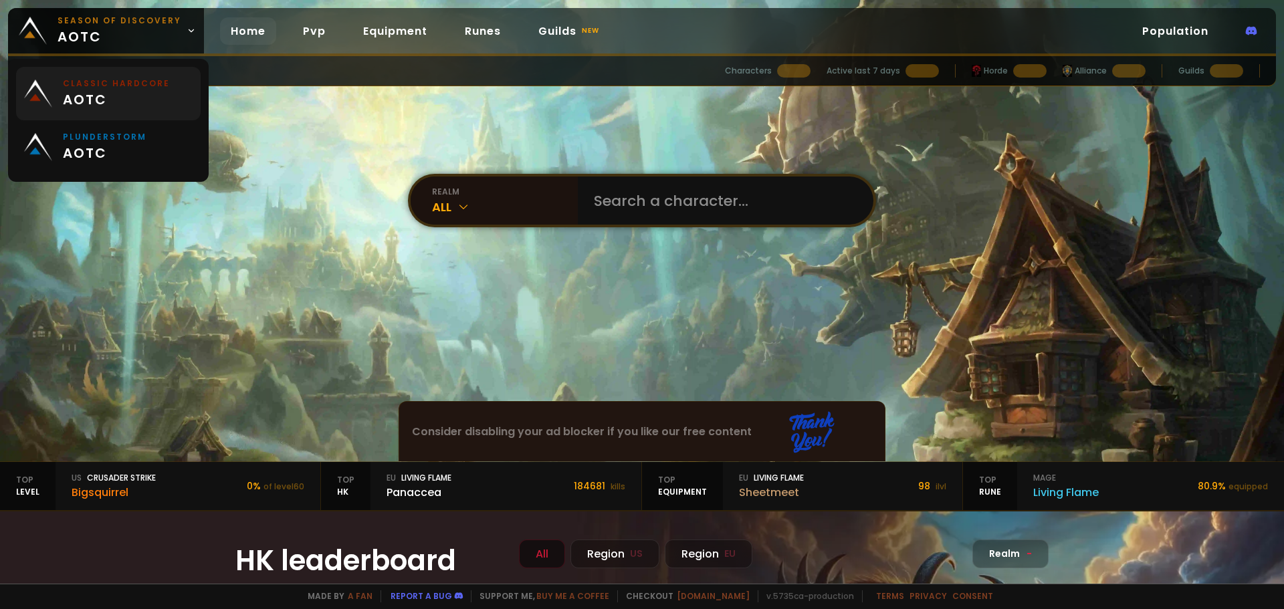
click at [104, 76] on link "Classic Hardcore aotc" at bounding box center [108, 93] width 185 height 53
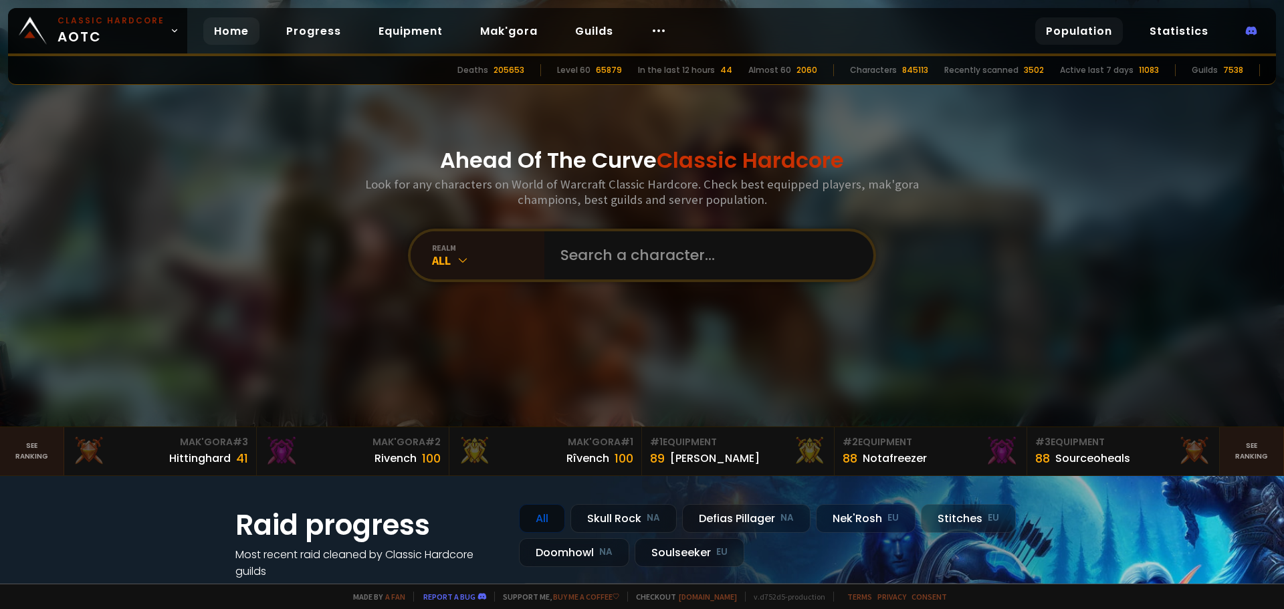
click at [1116, 20] on link "Population" at bounding box center [1079, 30] width 88 height 27
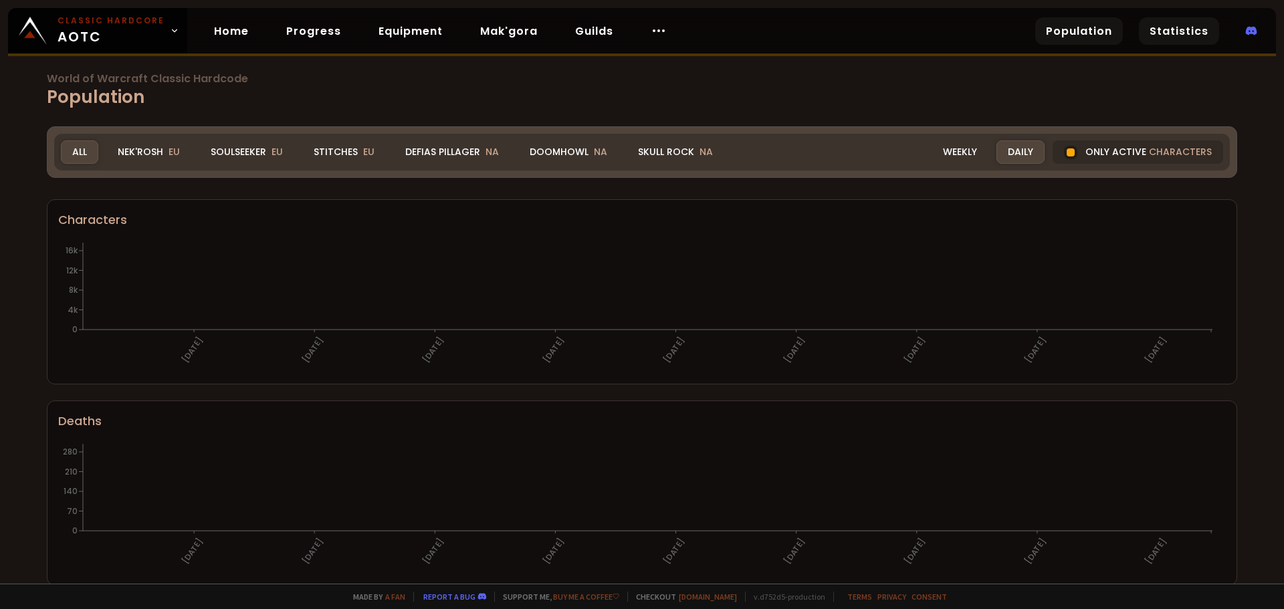
click at [1180, 30] on link "Statistics" at bounding box center [1179, 30] width 80 height 27
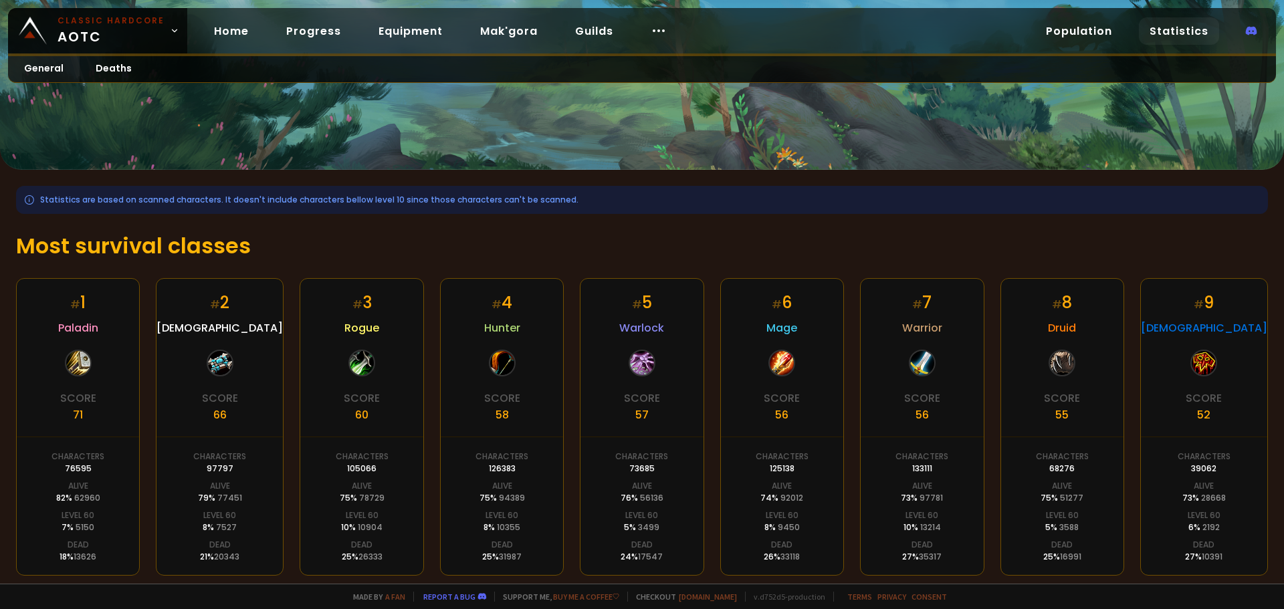
scroll to position [203, 0]
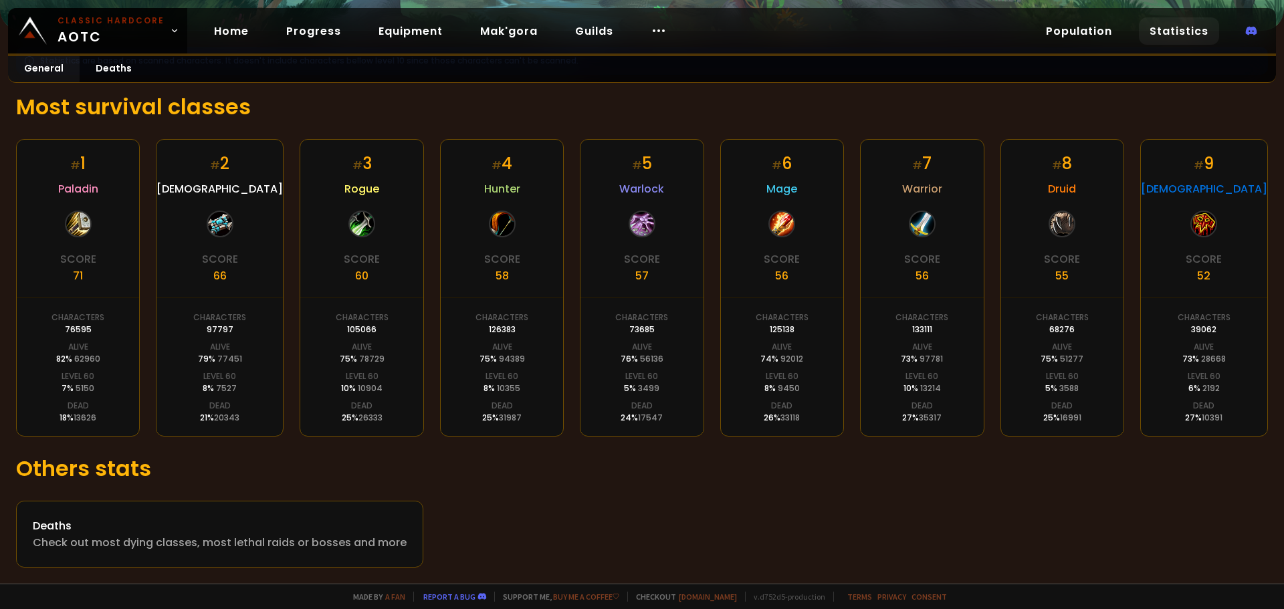
click at [645, 221] on div at bounding box center [642, 224] width 27 height 27
click at [118, 72] on link "Deaths" at bounding box center [114, 69] width 68 height 26
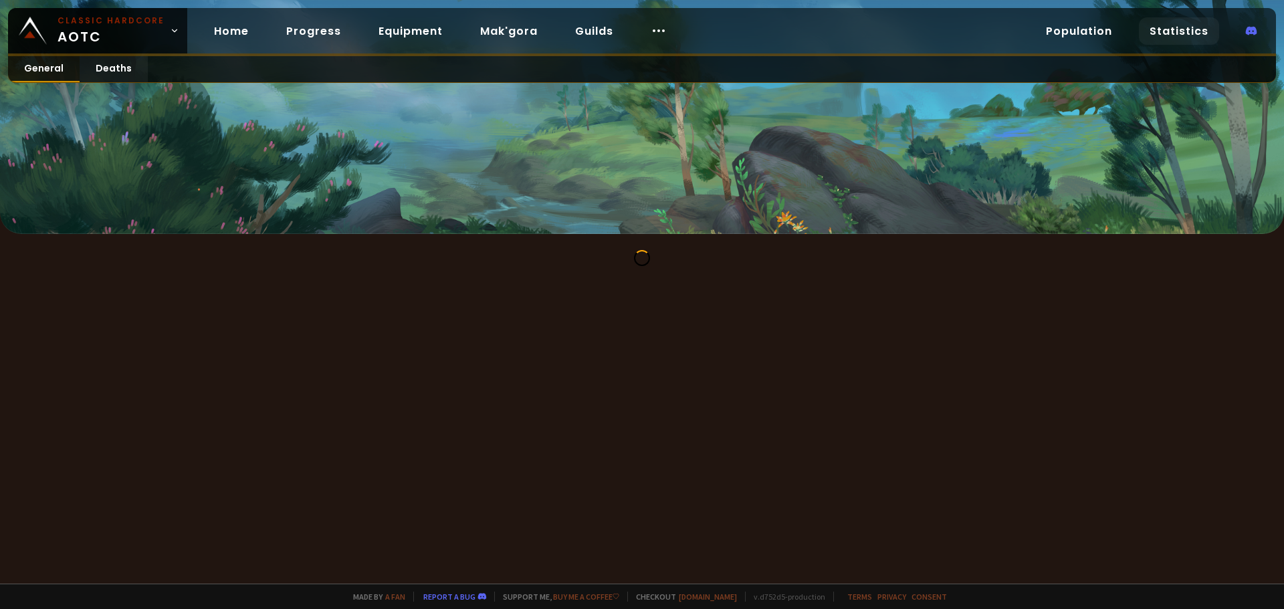
click at [56, 69] on link "General" at bounding box center [44, 69] width 72 height 26
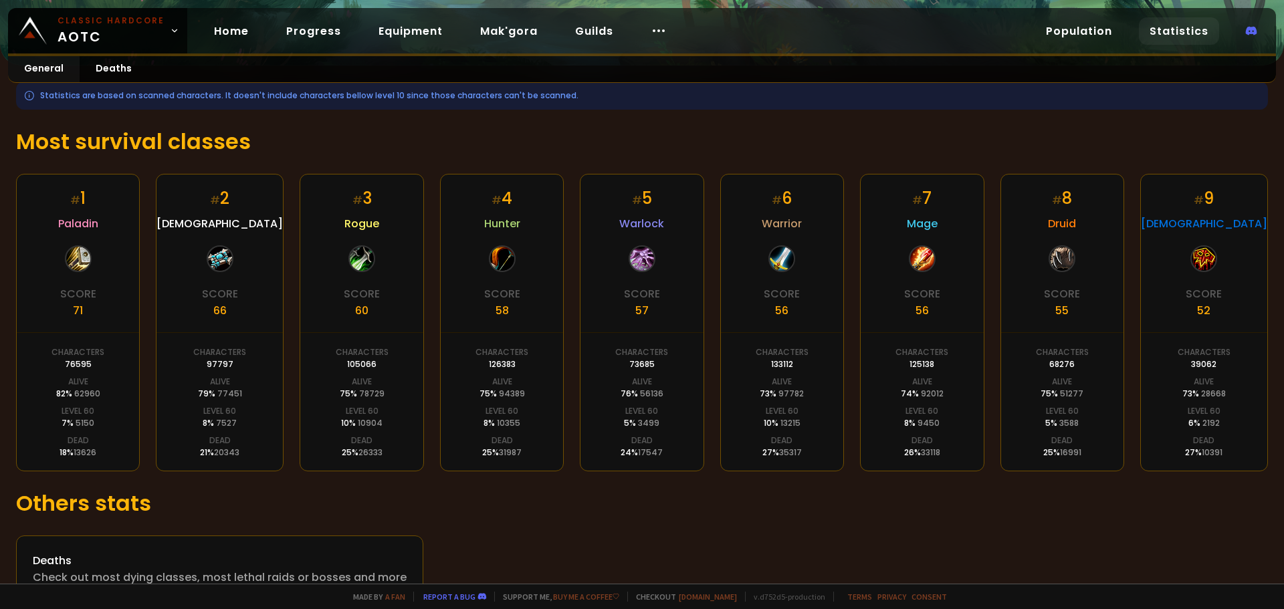
scroll to position [203, 0]
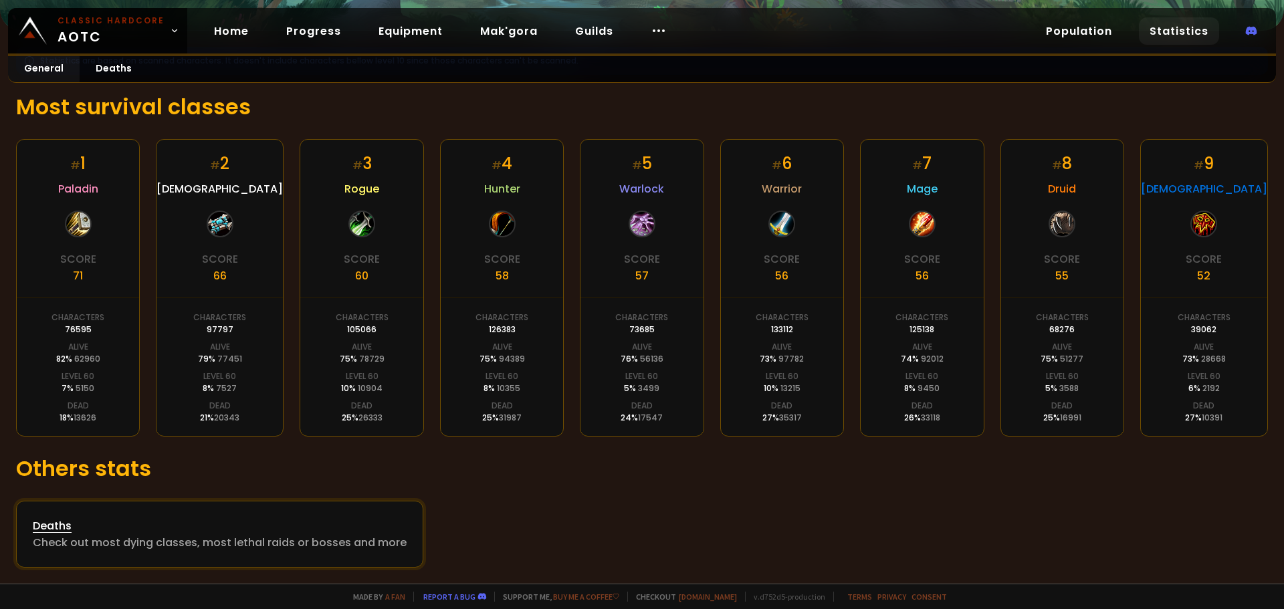
click at [355, 536] on div "Check out most dying classes, most lethal raids or bosses and more" at bounding box center [220, 542] width 374 height 17
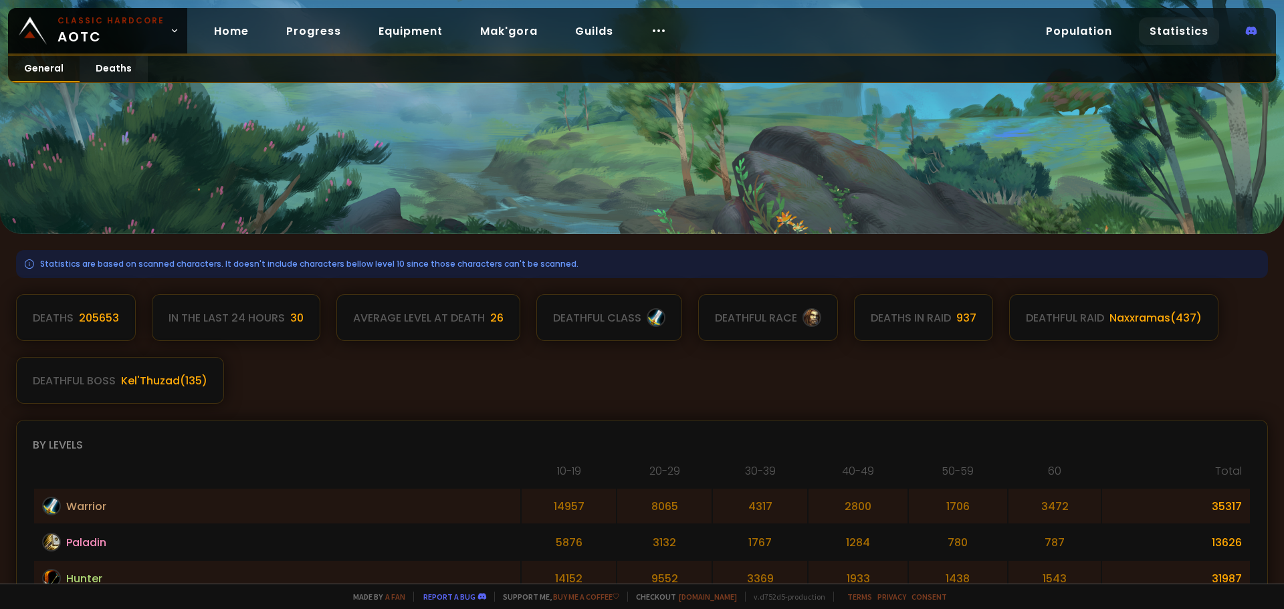
click at [46, 73] on link "General" at bounding box center [44, 69] width 72 height 26
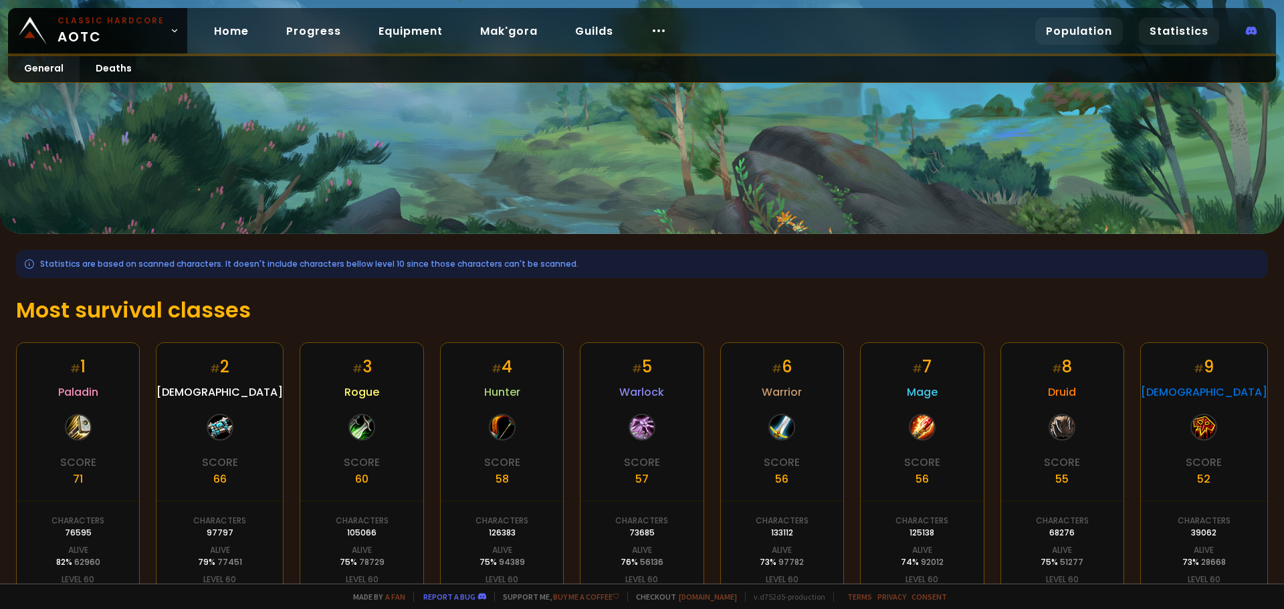
click at [1087, 29] on link "Population" at bounding box center [1079, 30] width 88 height 27
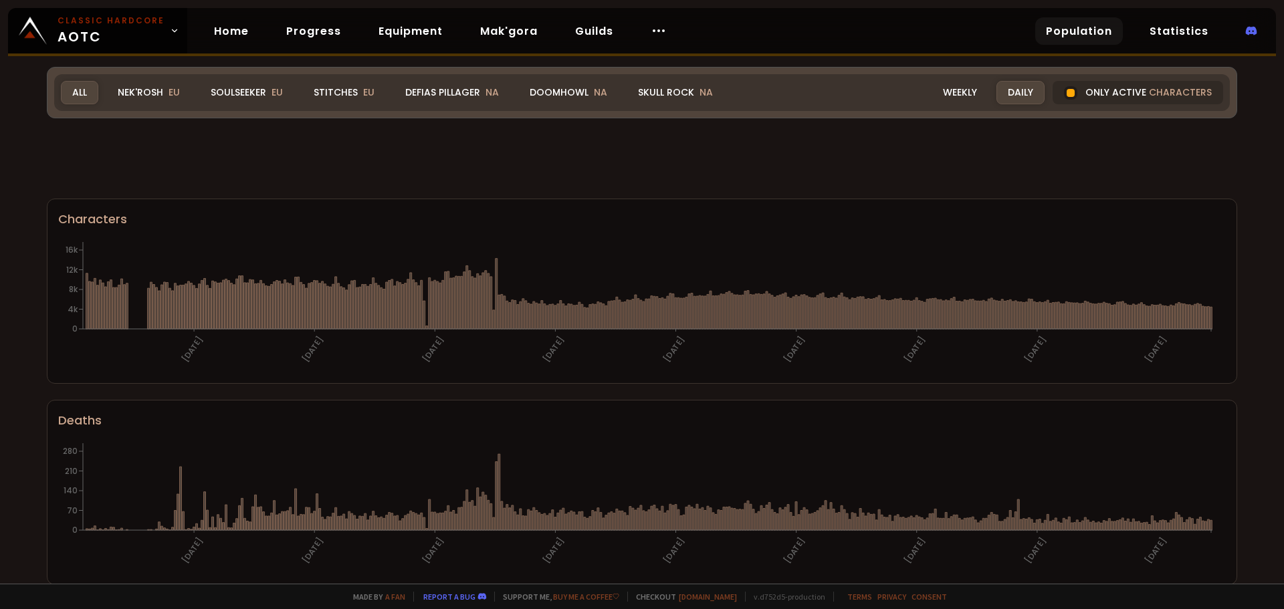
click at [239, 146] on div "World of Warcraft Classic Hardcode Population Realm All All Nek'Rosh EU Soulsee…" at bounding box center [642, 292] width 1284 height 584
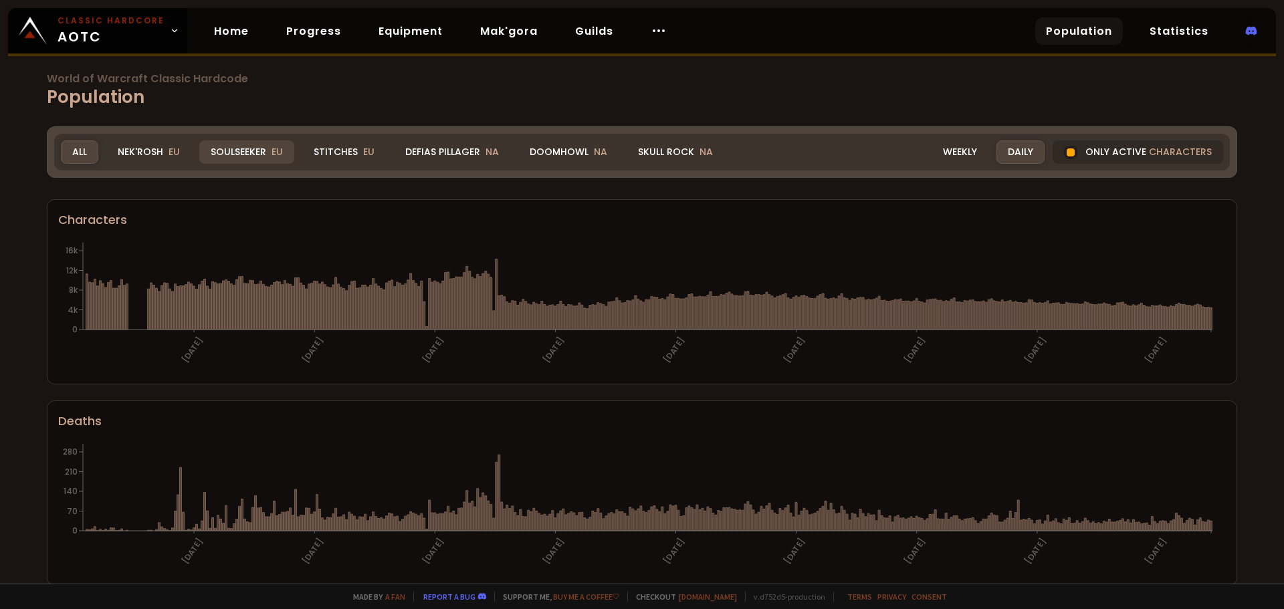
click at [254, 156] on div "Soulseeker EU" at bounding box center [246, 151] width 95 height 23
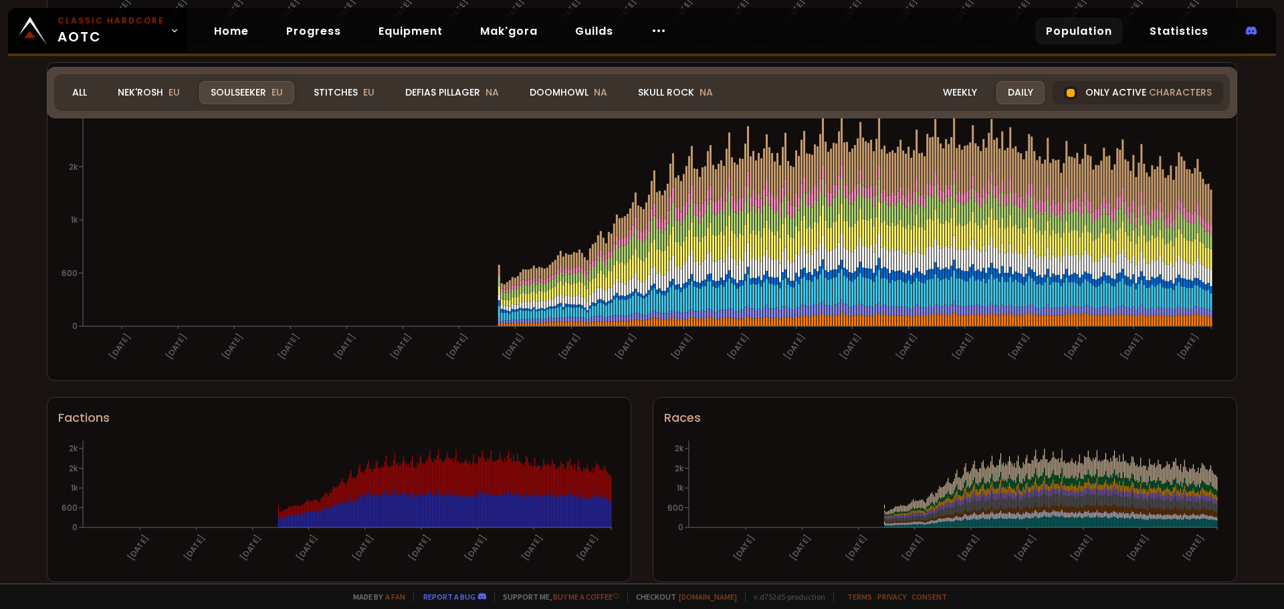
scroll to position [755, 0]
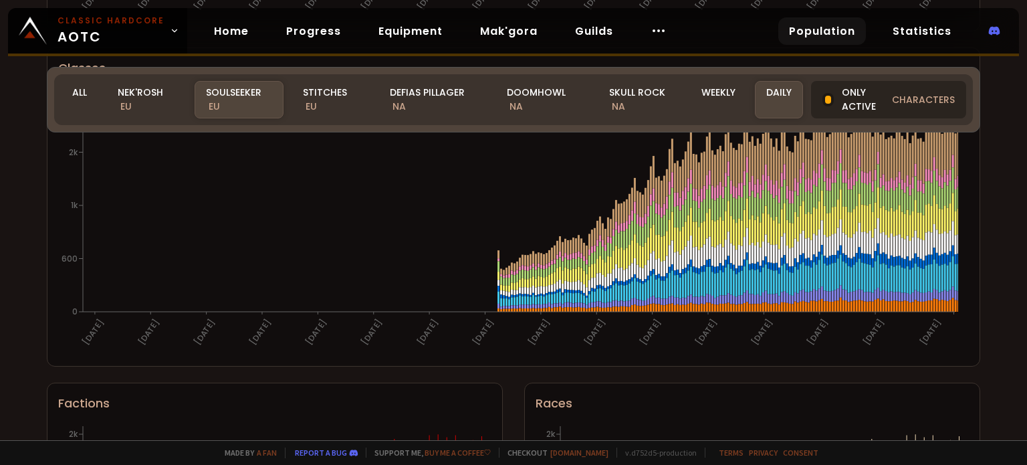
scroll to position [754, 0]
